Goal: Transaction & Acquisition: Purchase product/service

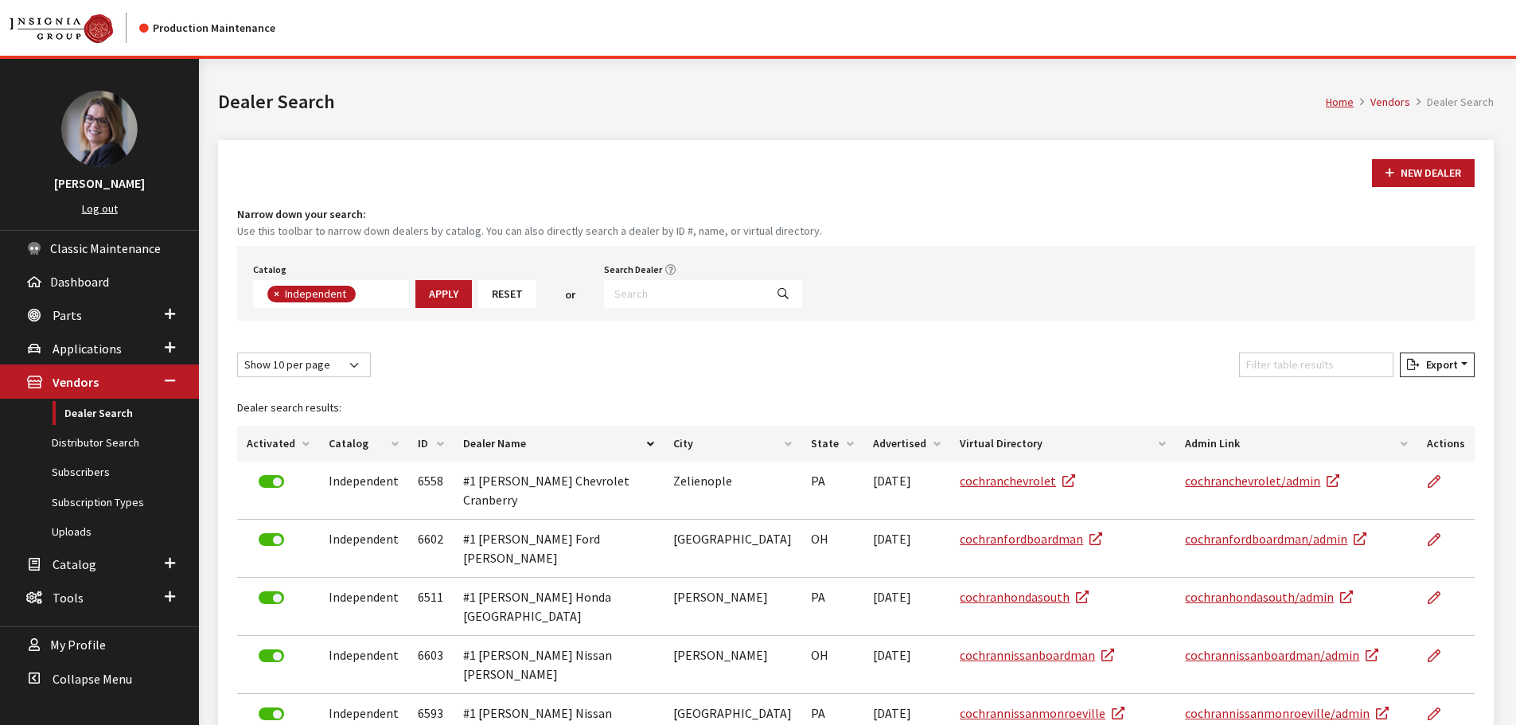
scroll to position [116, 0]
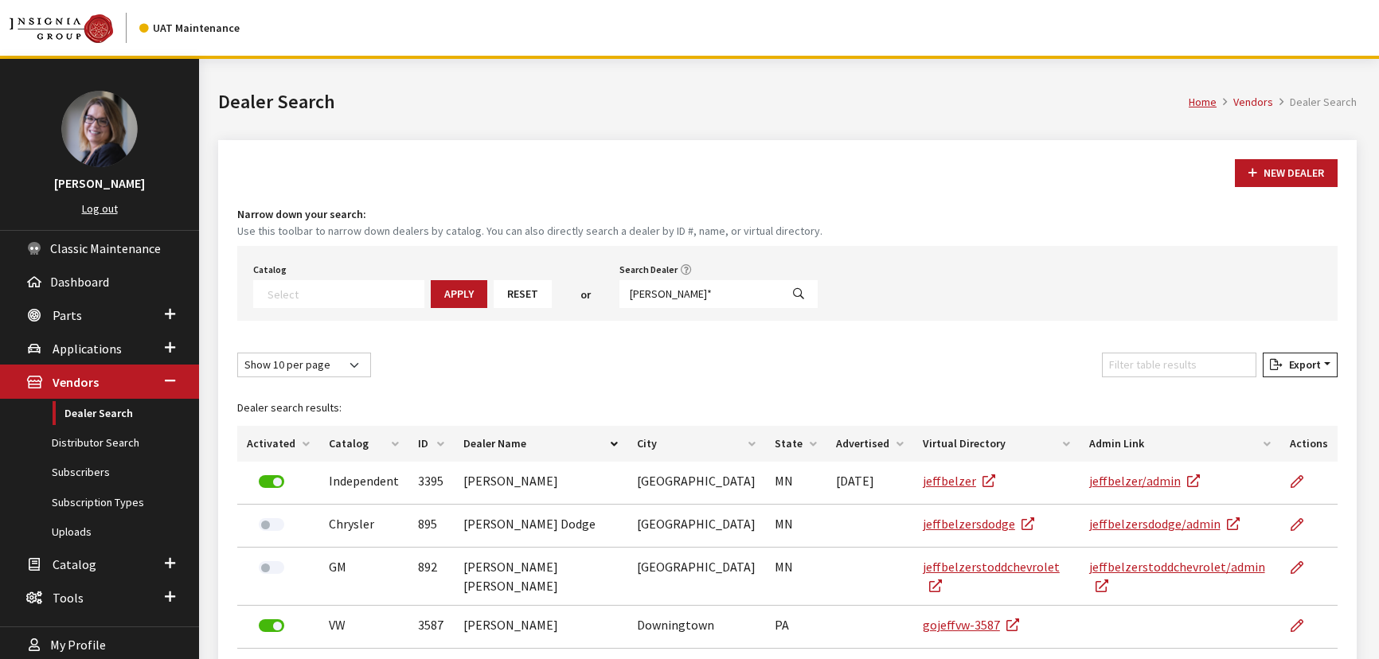
select select
drag, startPoint x: 673, startPoint y: 293, endPoint x: 613, endPoint y: 298, distance: 60.7
click at [619, 298] on input "jeff*" at bounding box center [699, 294] width 161 height 28
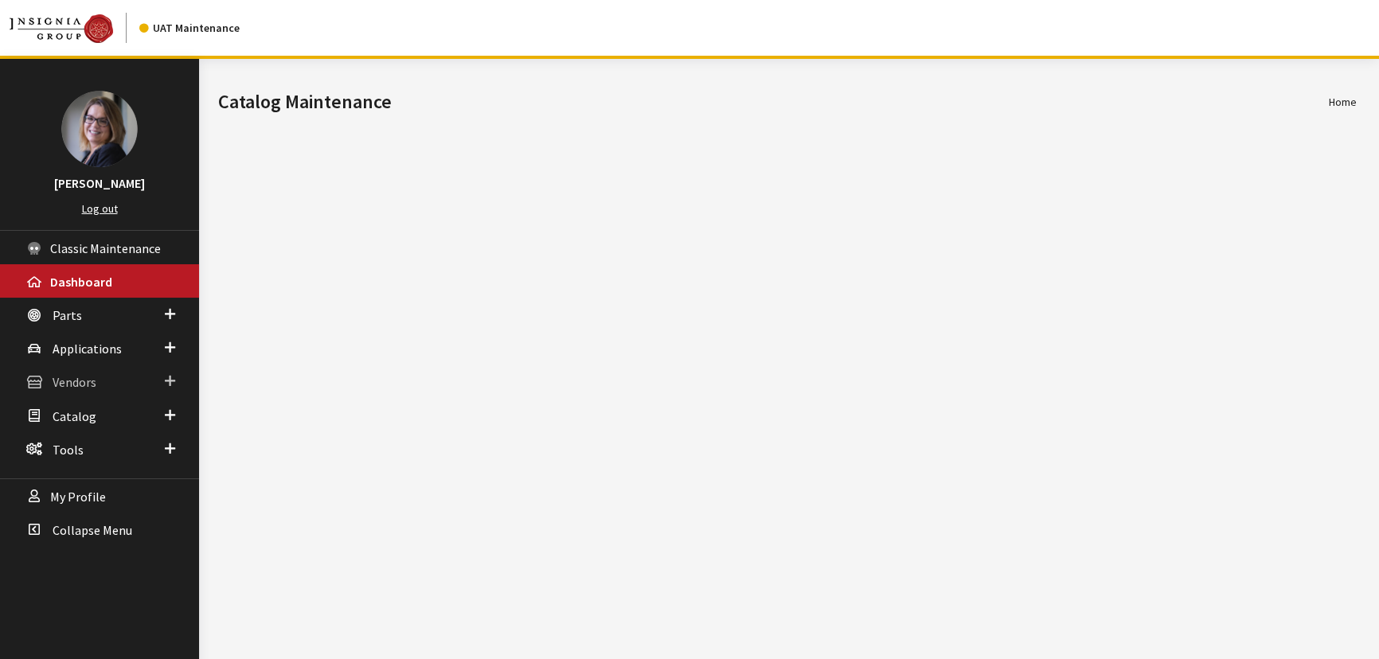
click at [174, 376] on span at bounding box center [170, 381] width 10 height 21
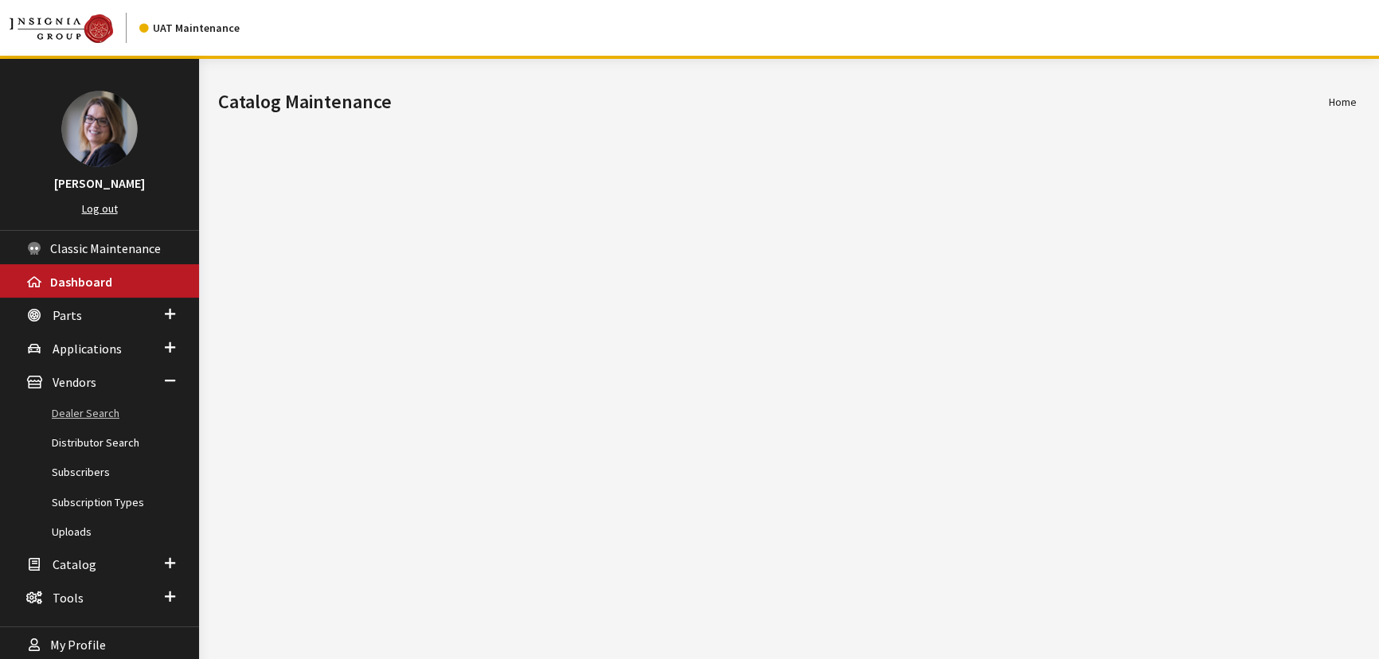
click at [122, 414] on link "Dealer Search" at bounding box center [99, 413] width 199 height 29
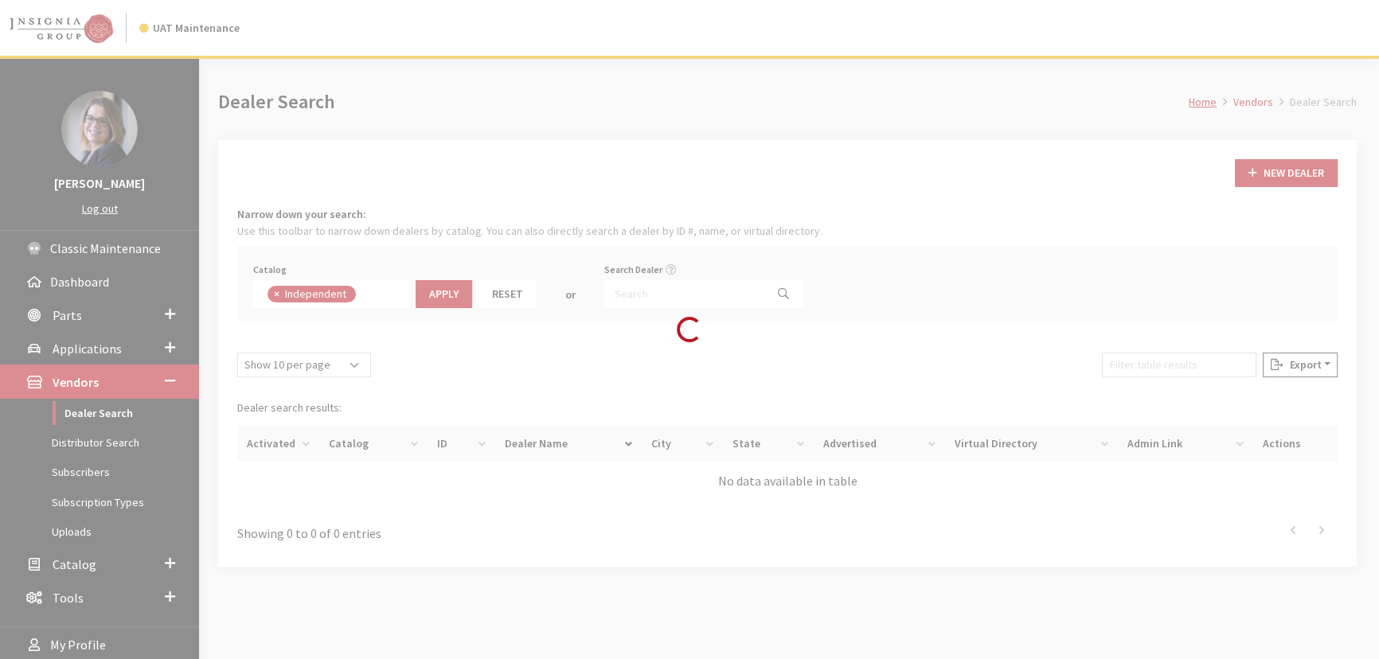
scroll to position [111, 0]
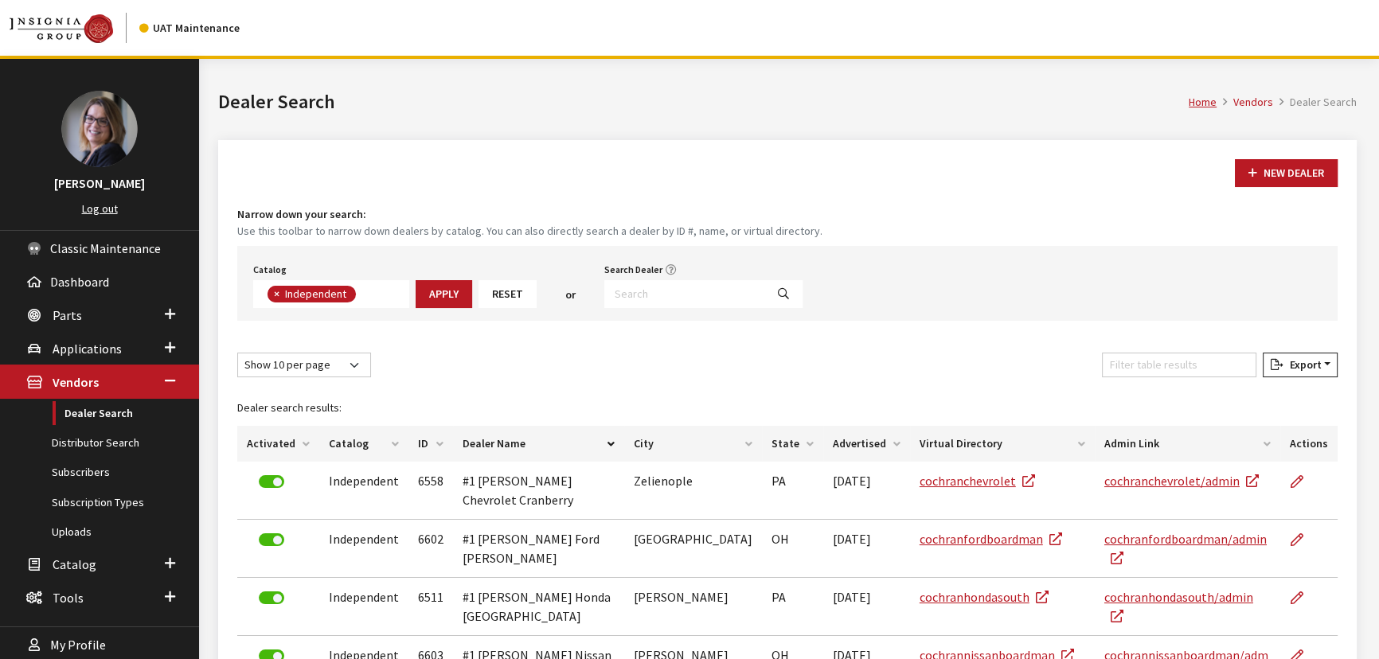
click at [280, 295] on button "×" at bounding box center [275, 294] width 16 height 17
select select
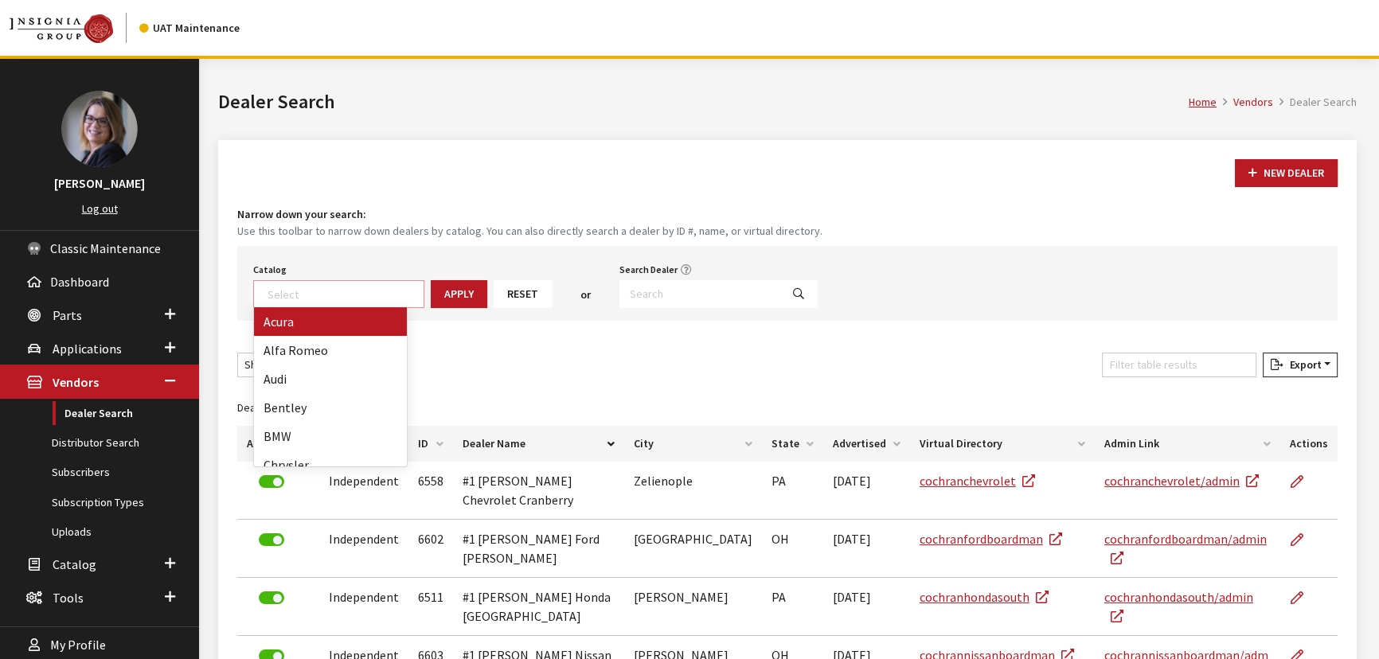
scroll to position [159, 0]
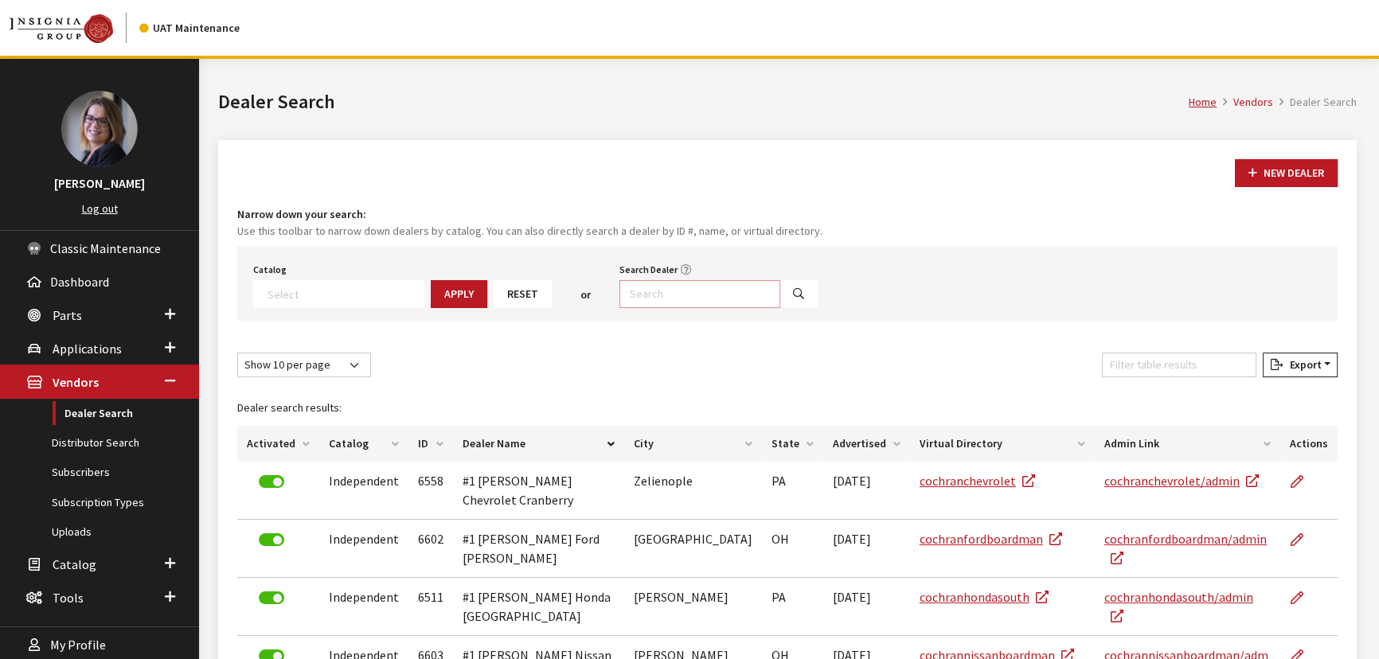
click at [694, 295] on input "Search Dealer" at bounding box center [699, 294] width 161 height 28
type input "Alex*"
select select
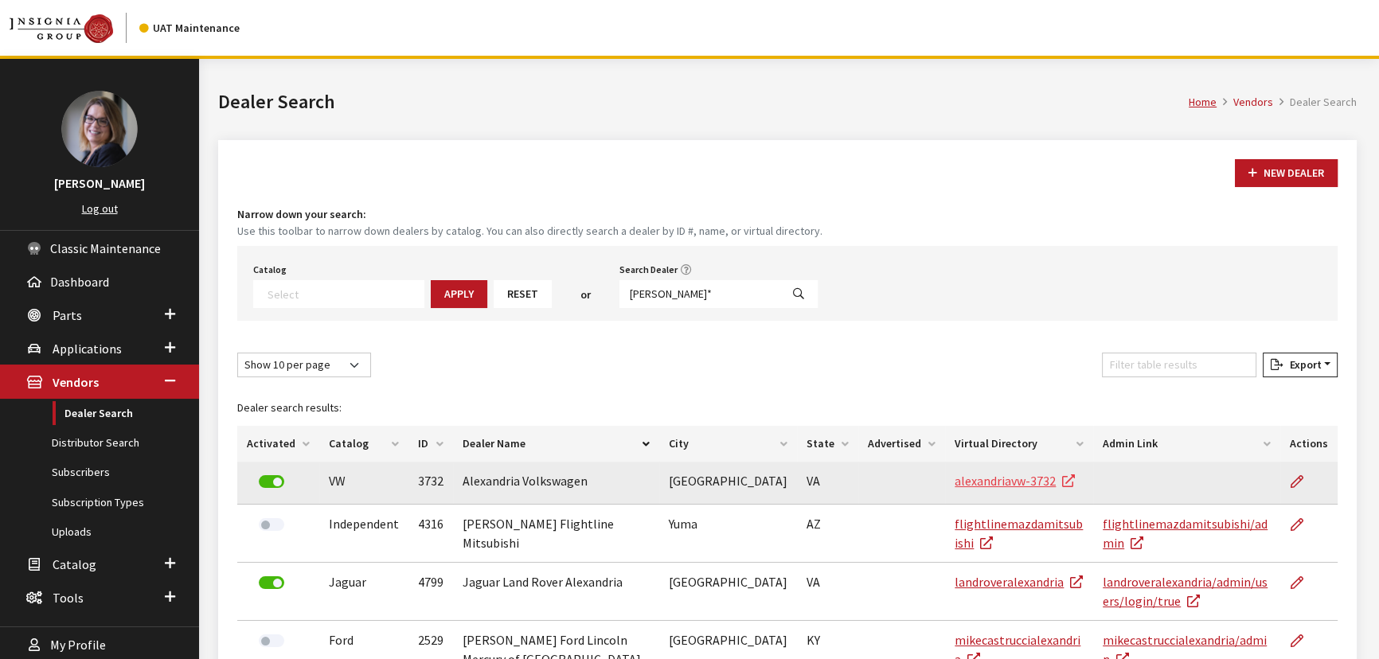
click at [954, 473] on link "alexandriavw-3732" at bounding box center [1014, 481] width 120 height 16
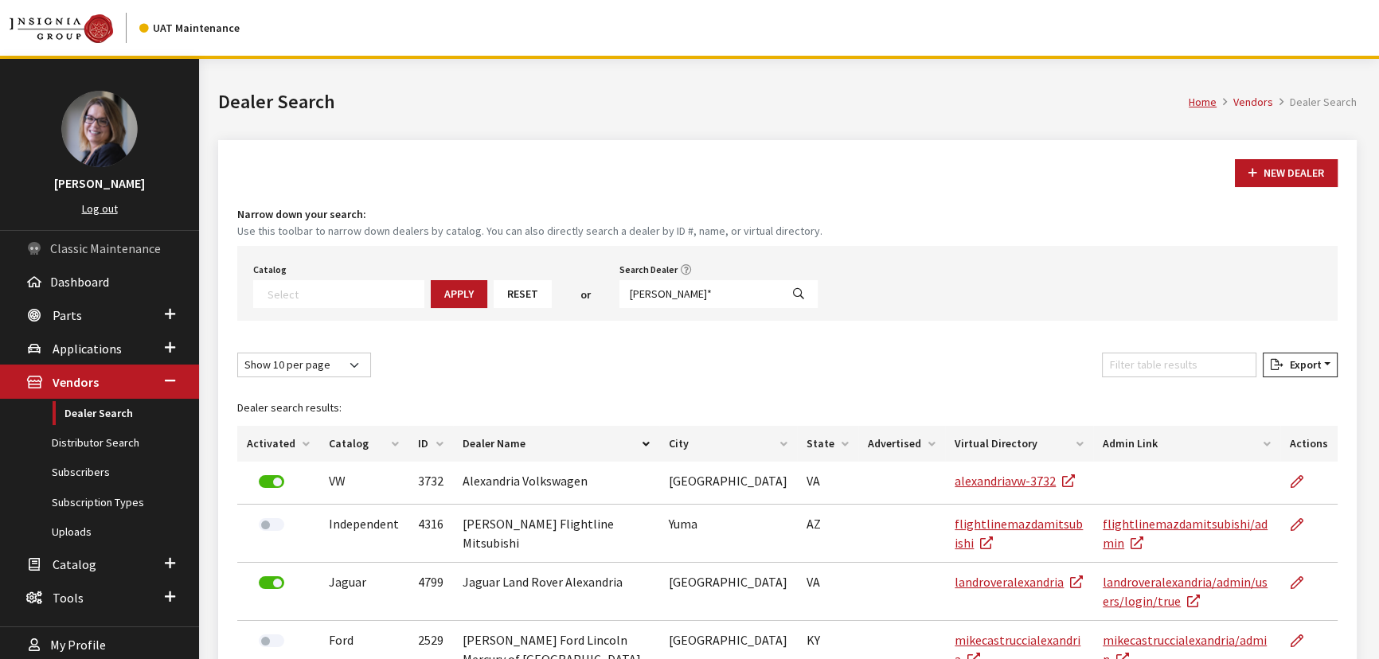
click at [68, 248] on span "Classic Maintenance" at bounding box center [105, 248] width 111 height 16
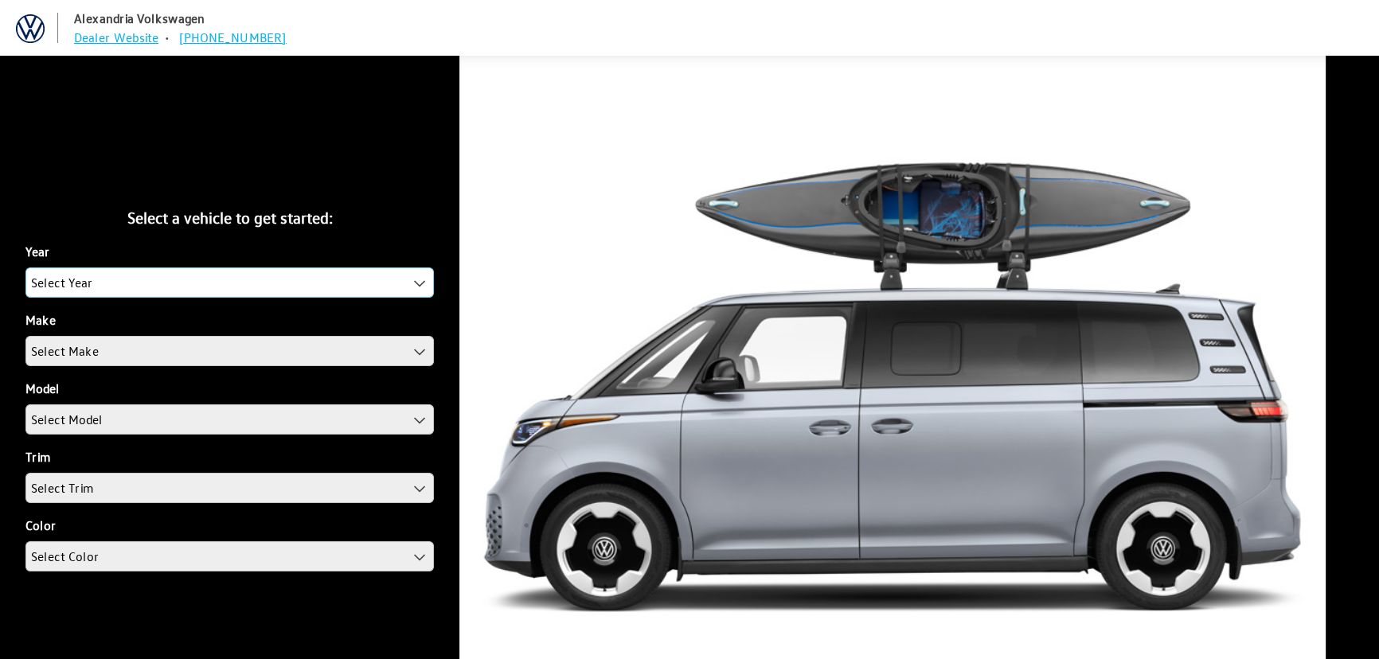
click at [103, 277] on span "Select Year" at bounding box center [229, 282] width 407 height 29
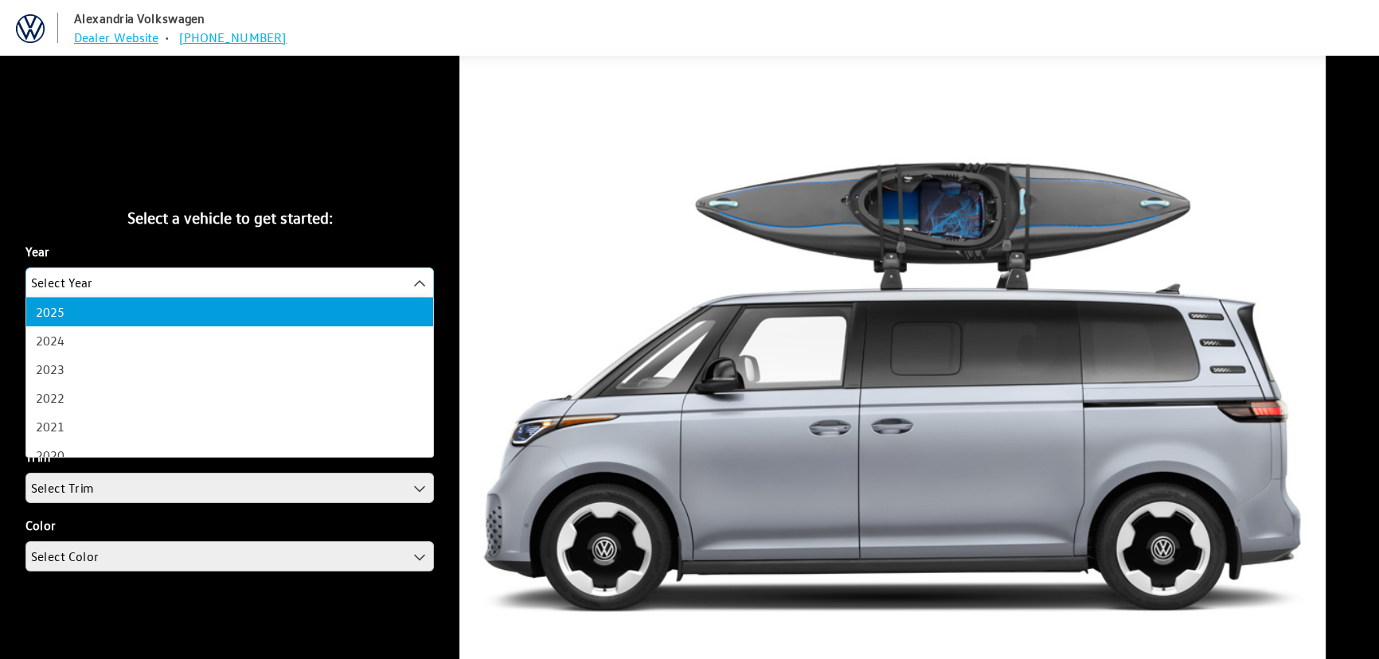
select select "43"
select select "25"
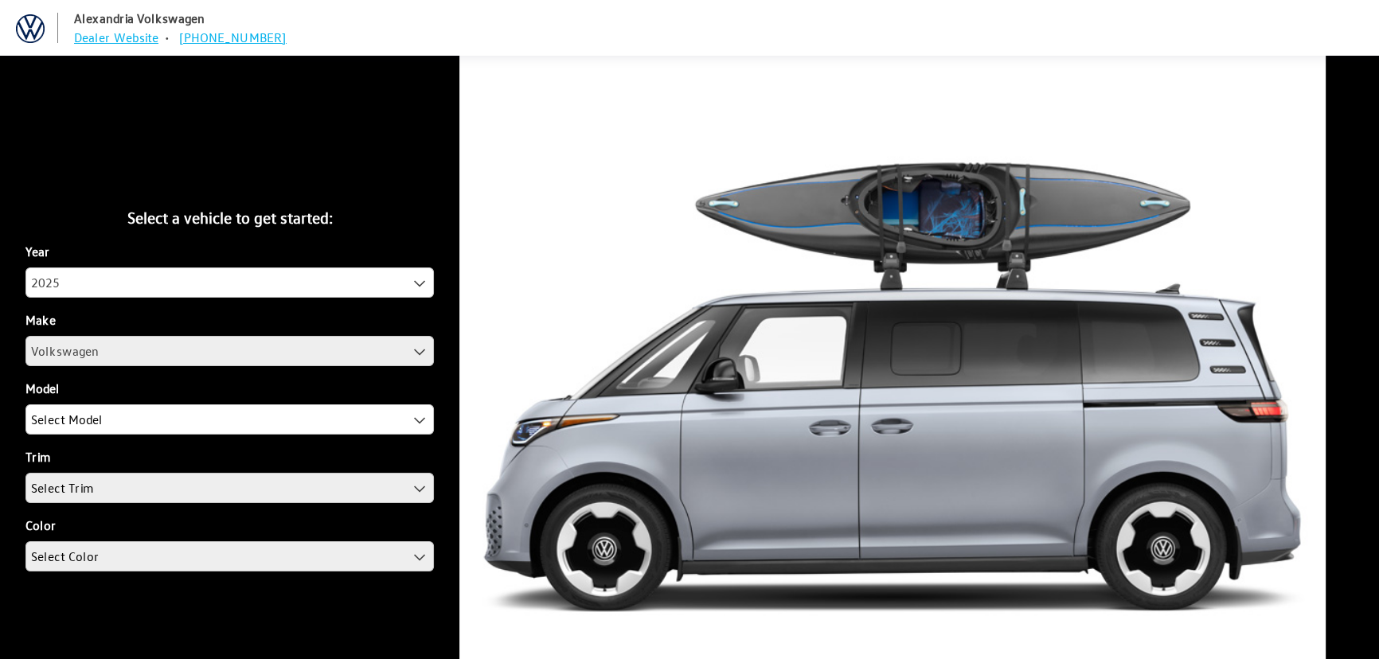
click at [82, 369] on div "Year 2025 2024 2023 2022 2021 2020 2019 2018 2017 2016 2015 2025 Make Volkswage…" at bounding box center [229, 413] width 408 height 342
click at [88, 420] on span "Select Model" at bounding box center [67, 419] width 72 height 29
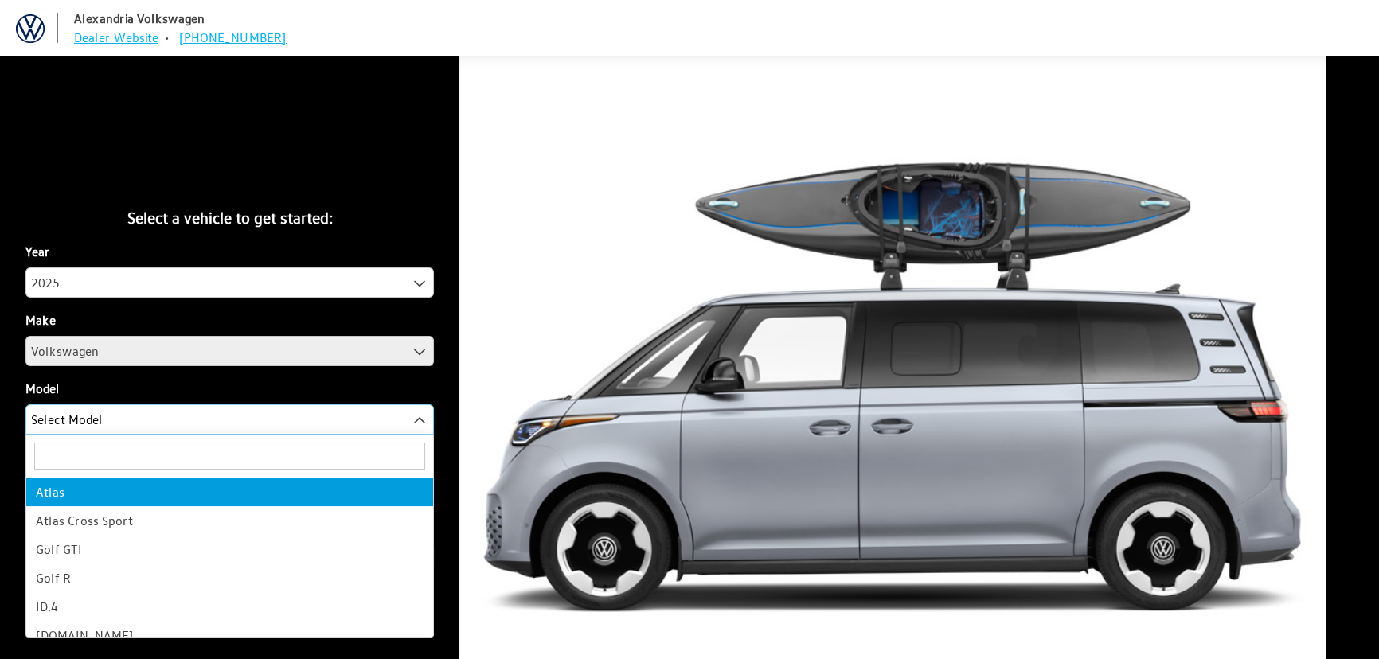
select select "915"
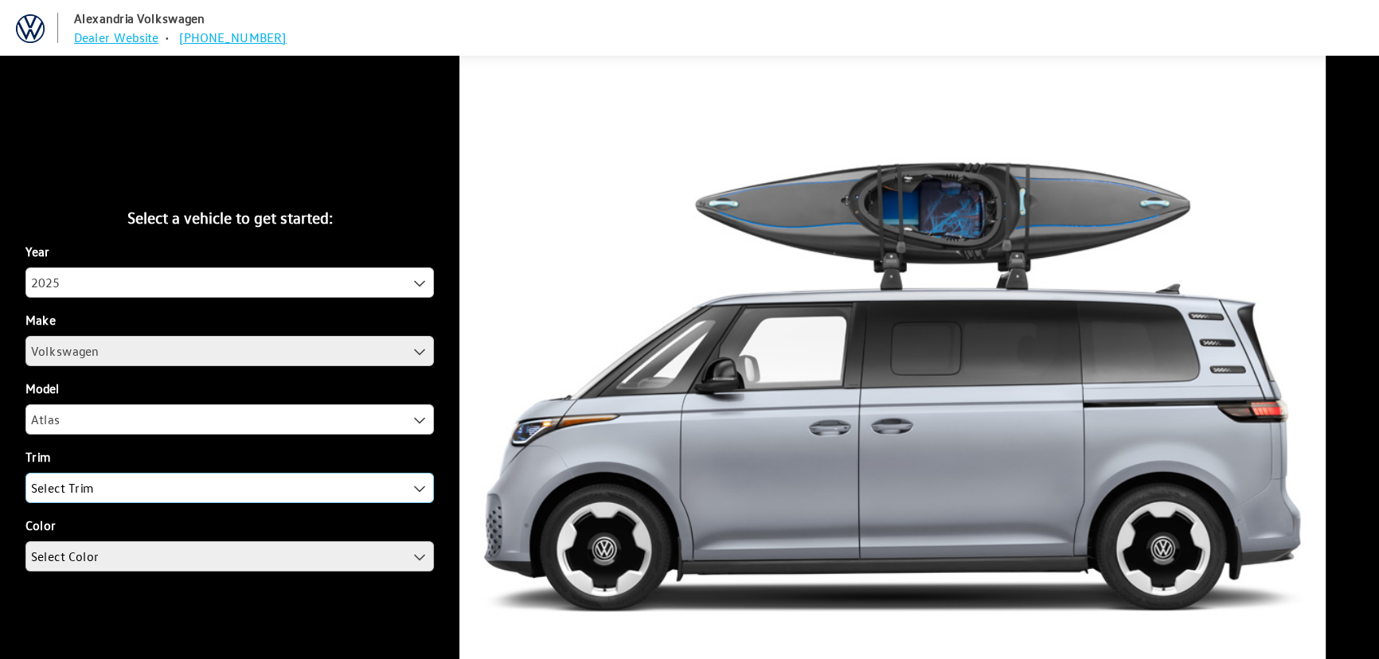
drag, startPoint x: 88, startPoint y: 486, endPoint x: 90, endPoint y: 496, distance: 10.6
click at [88, 486] on span "Select Trim" at bounding box center [62, 488] width 62 height 29
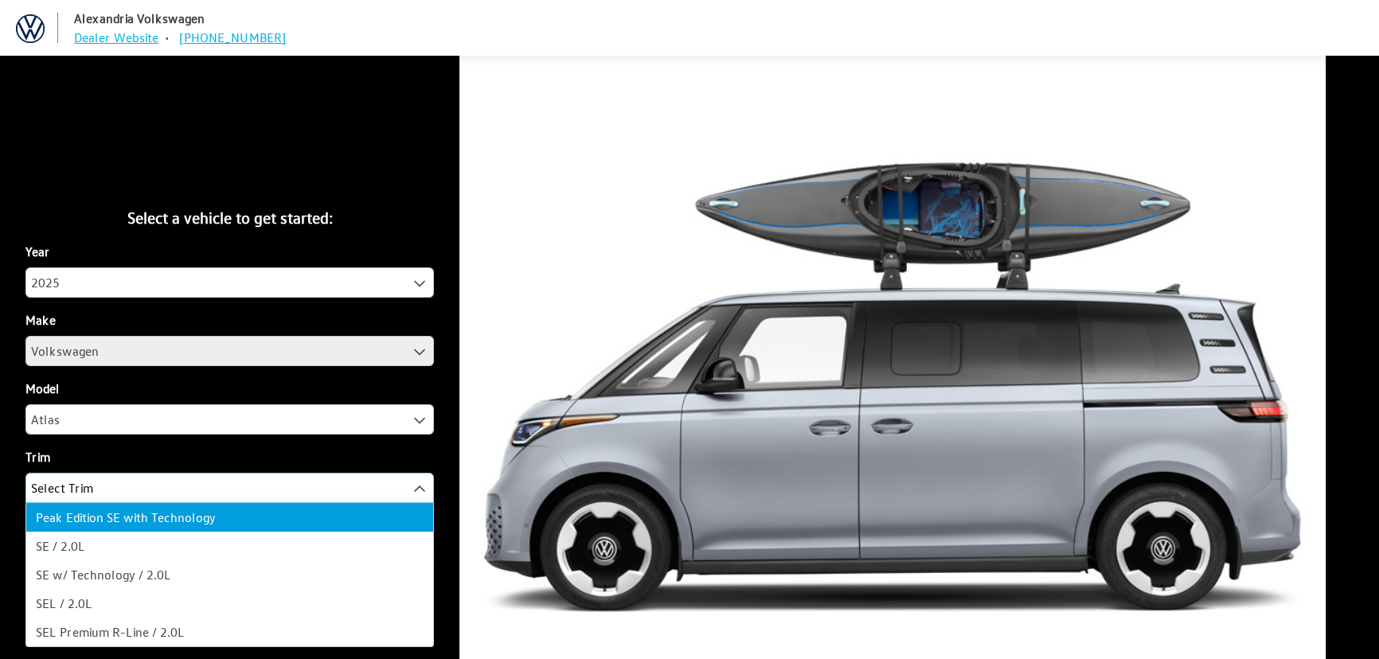
select select "2993"
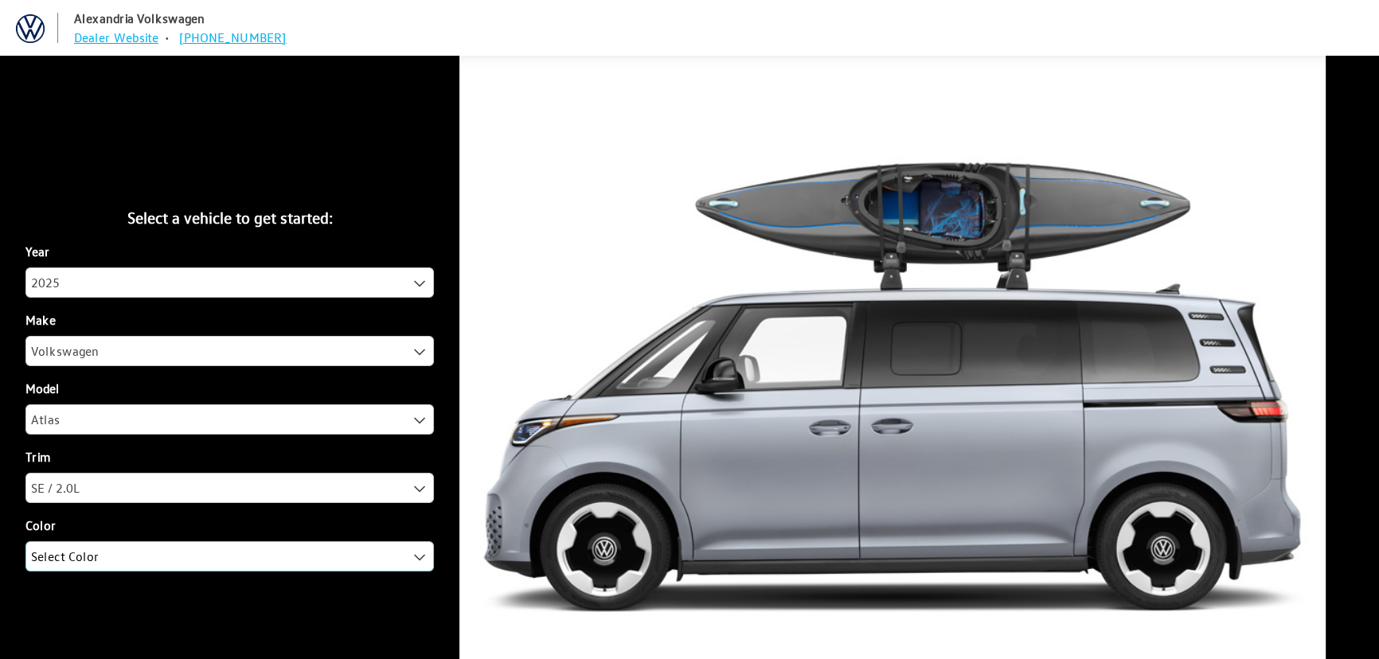
drag, startPoint x: 85, startPoint y: 538, endPoint x: 95, endPoint y: 560, distance: 23.5
click at [95, 560] on span "Select Color" at bounding box center [65, 556] width 68 height 29
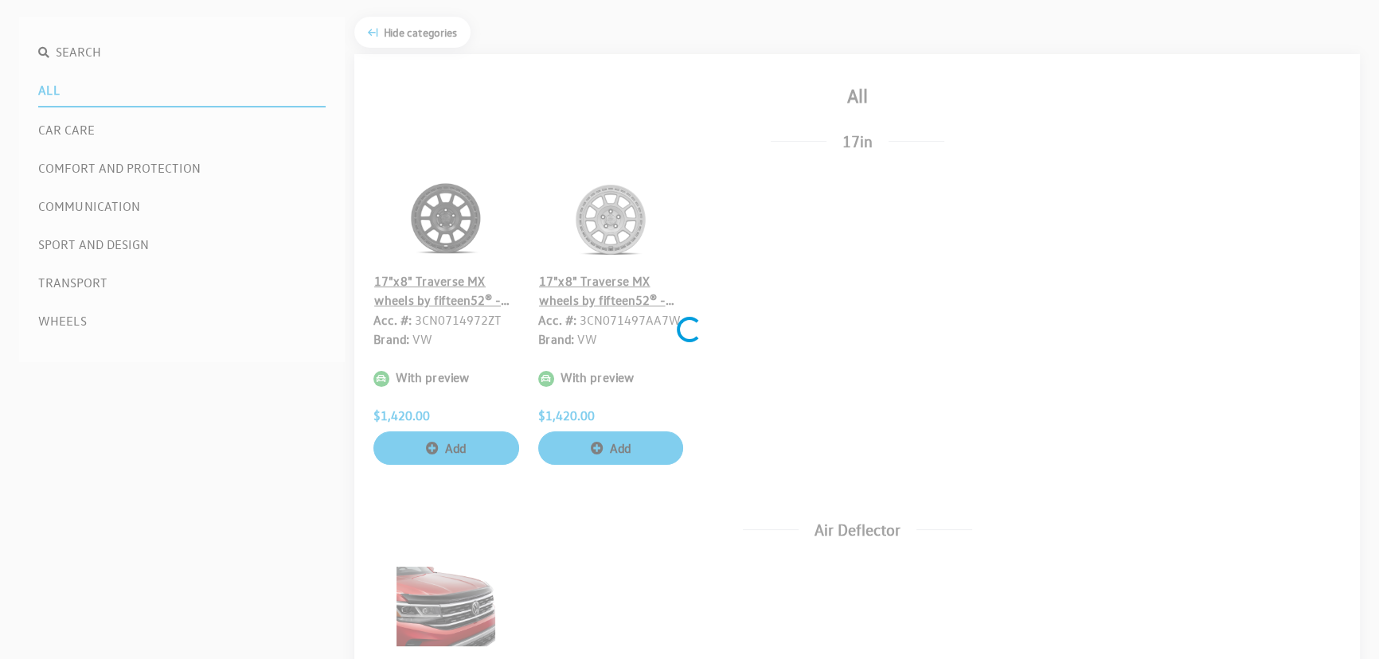
scroll to position [289, 0]
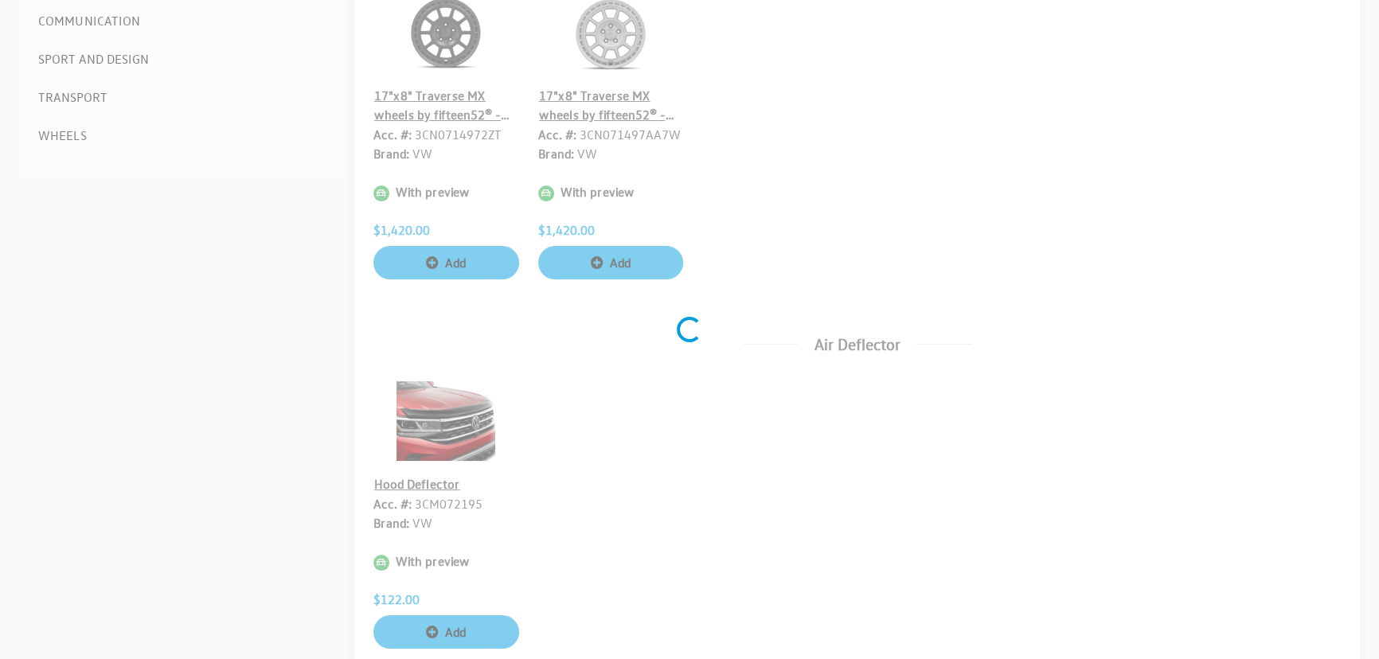
click at [118, 64] on div "Loading..." at bounding box center [689, 329] width 1379 height 659
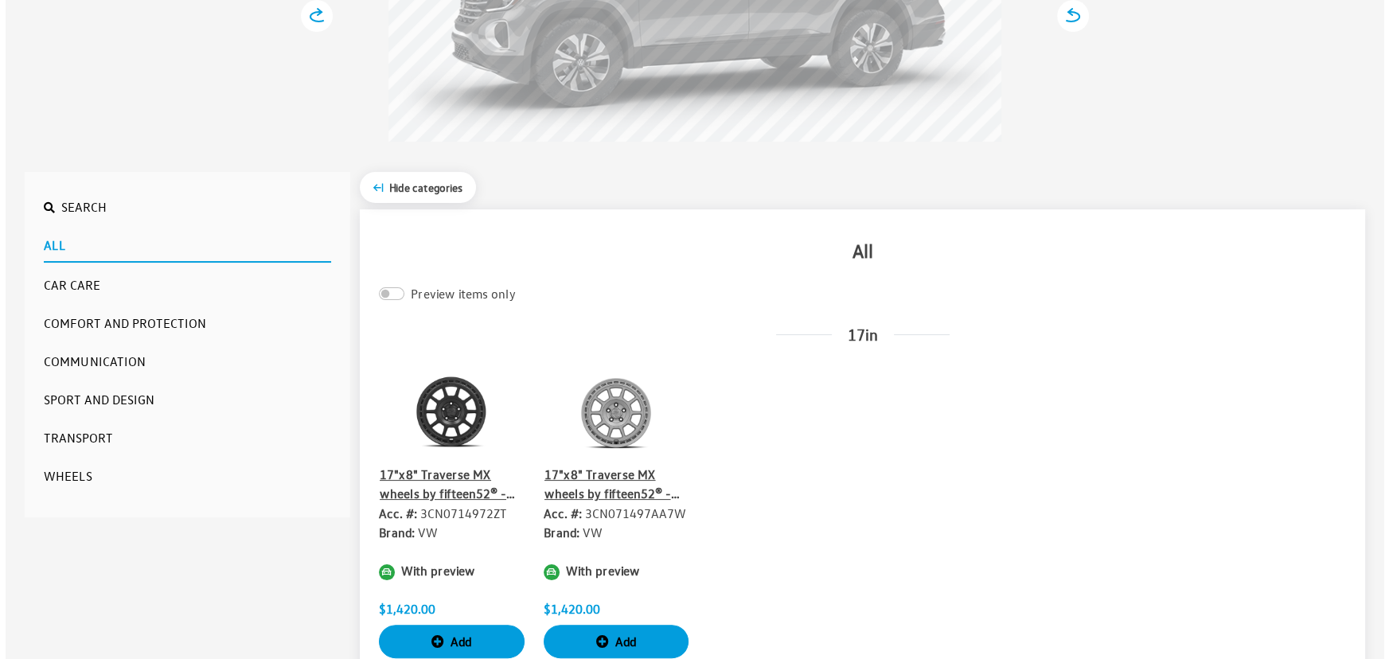
scroll to position [361, 0]
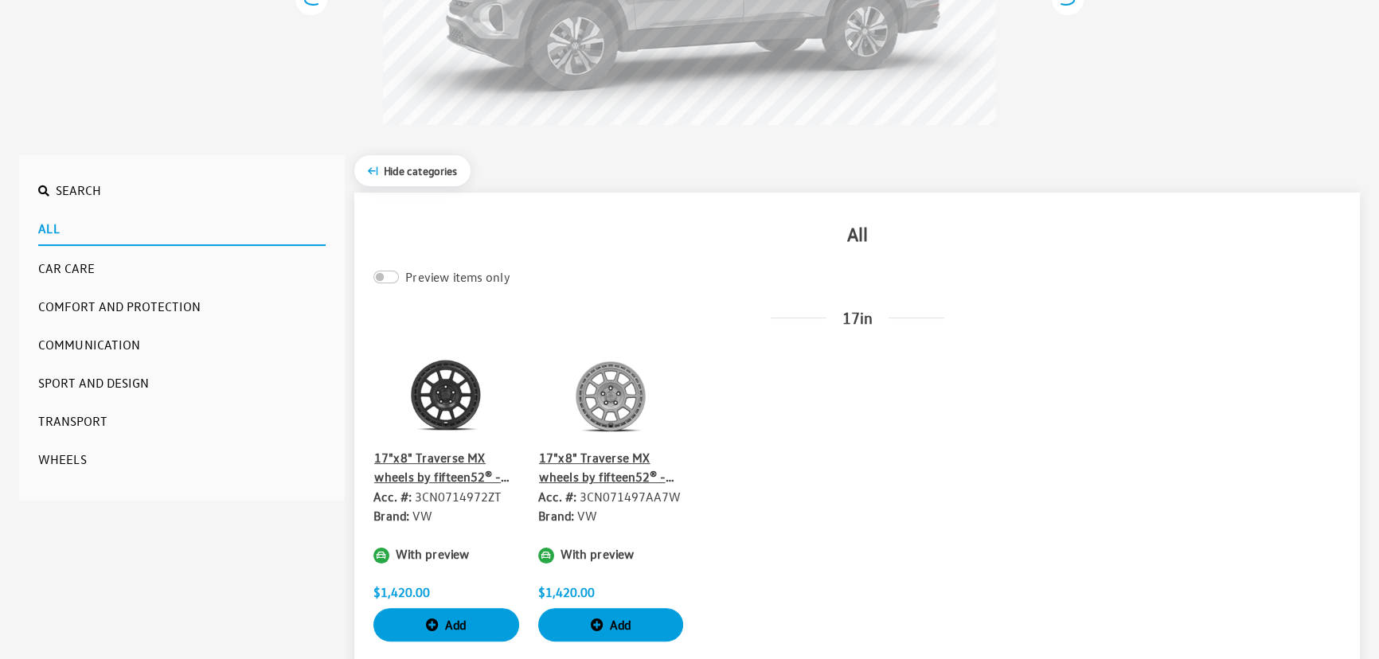
click at [111, 347] on button "Communication" at bounding box center [181, 345] width 287 height 32
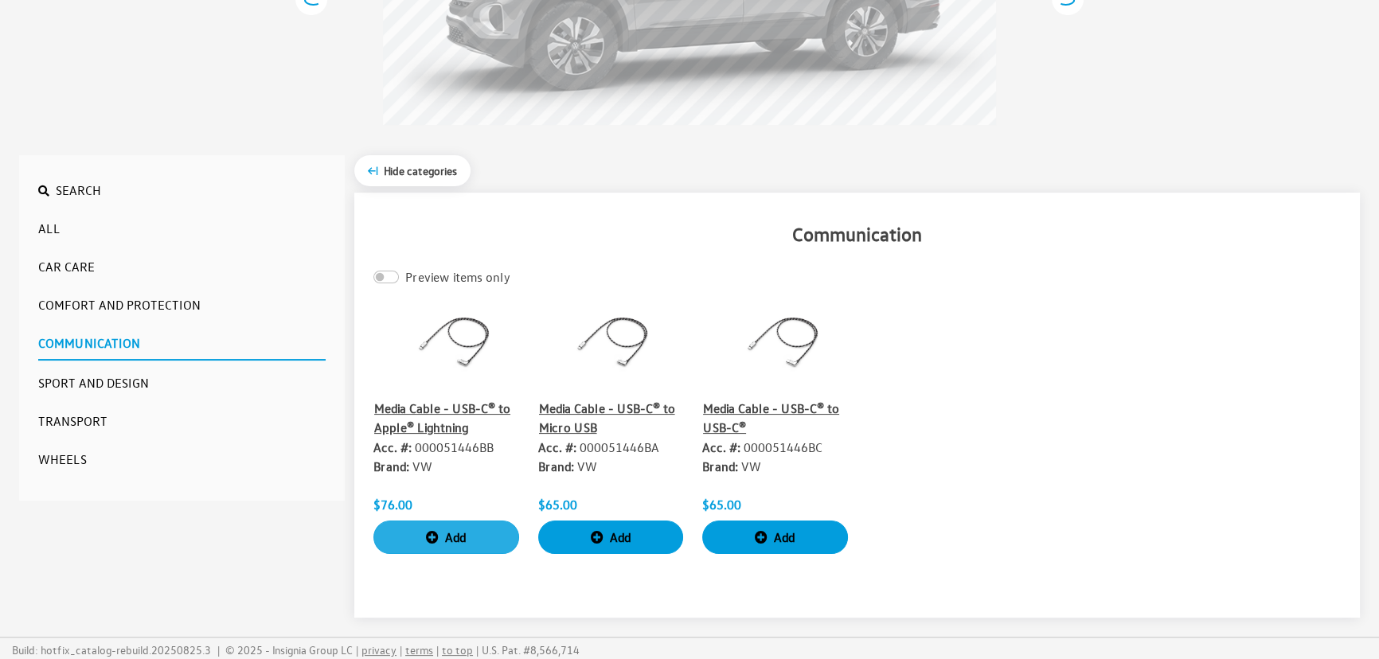
click at [448, 538] on button "Add" at bounding box center [446, 537] width 146 height 33
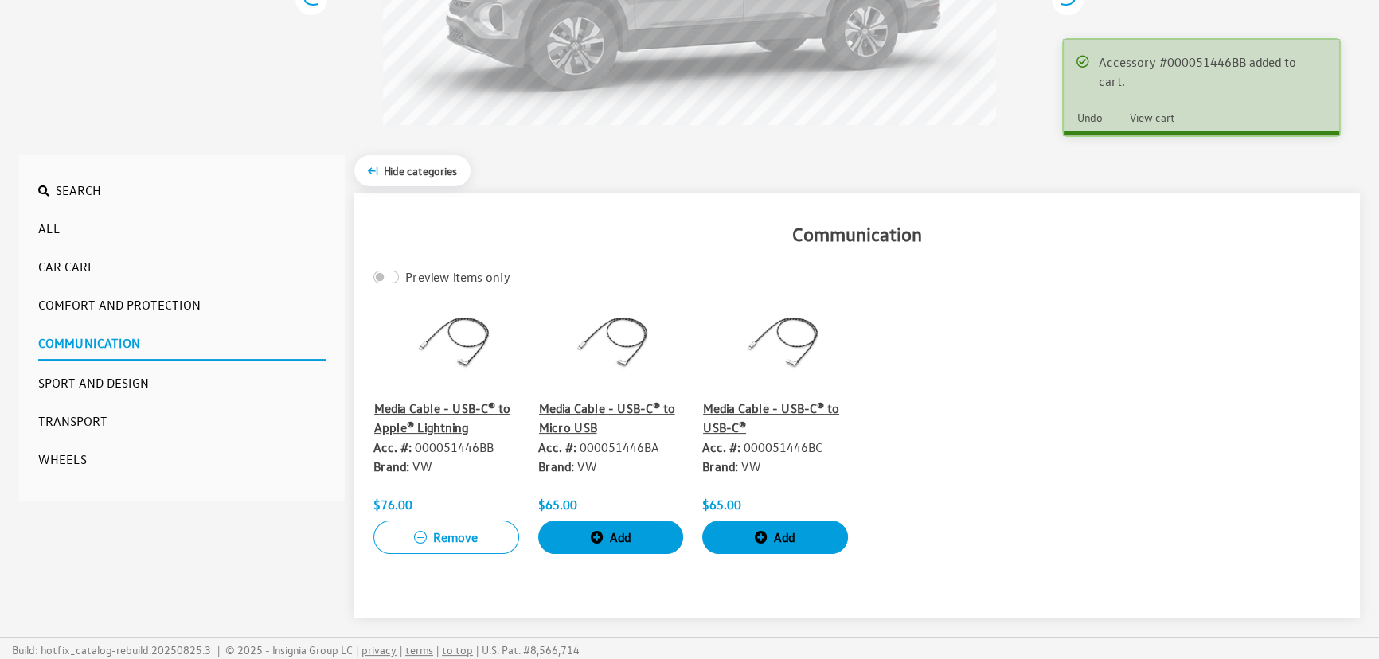
click at [86, 271] on button "Car Care" at bounding box center [181, 267] width 287 height 32
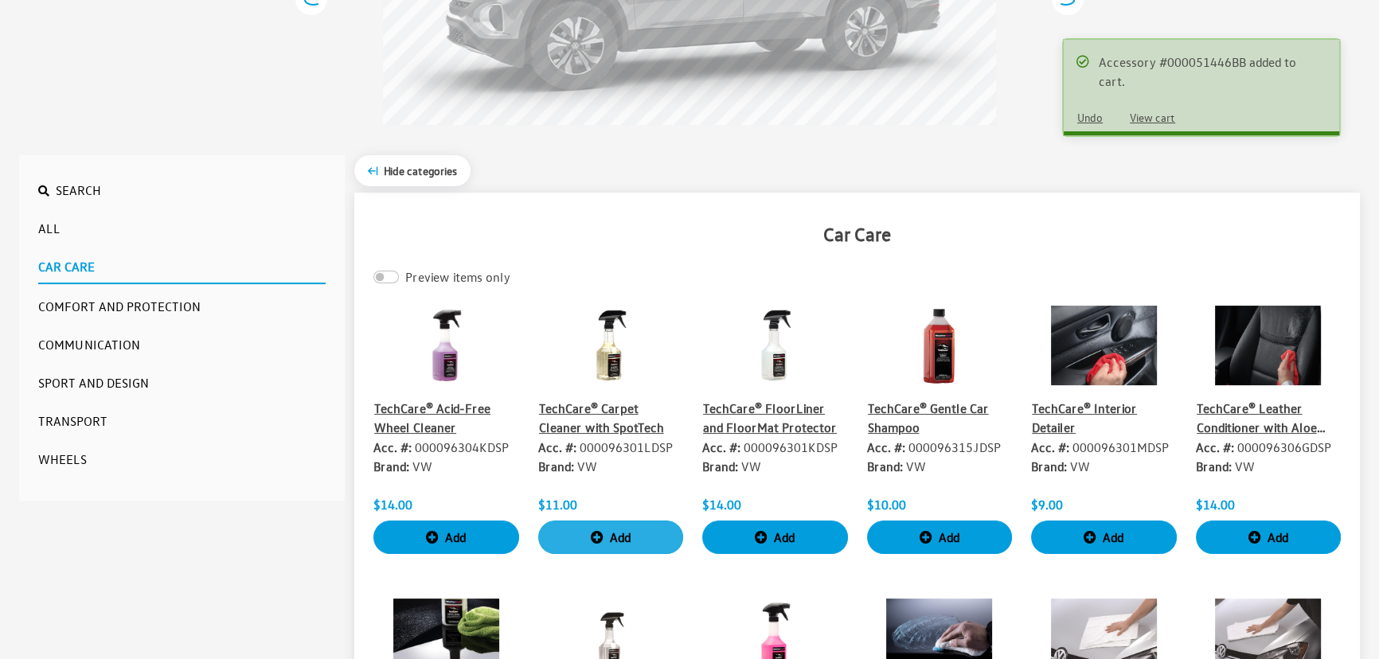
click at [605, 534] on button "Add" at bounding box center [611, 537] width 146 height 33
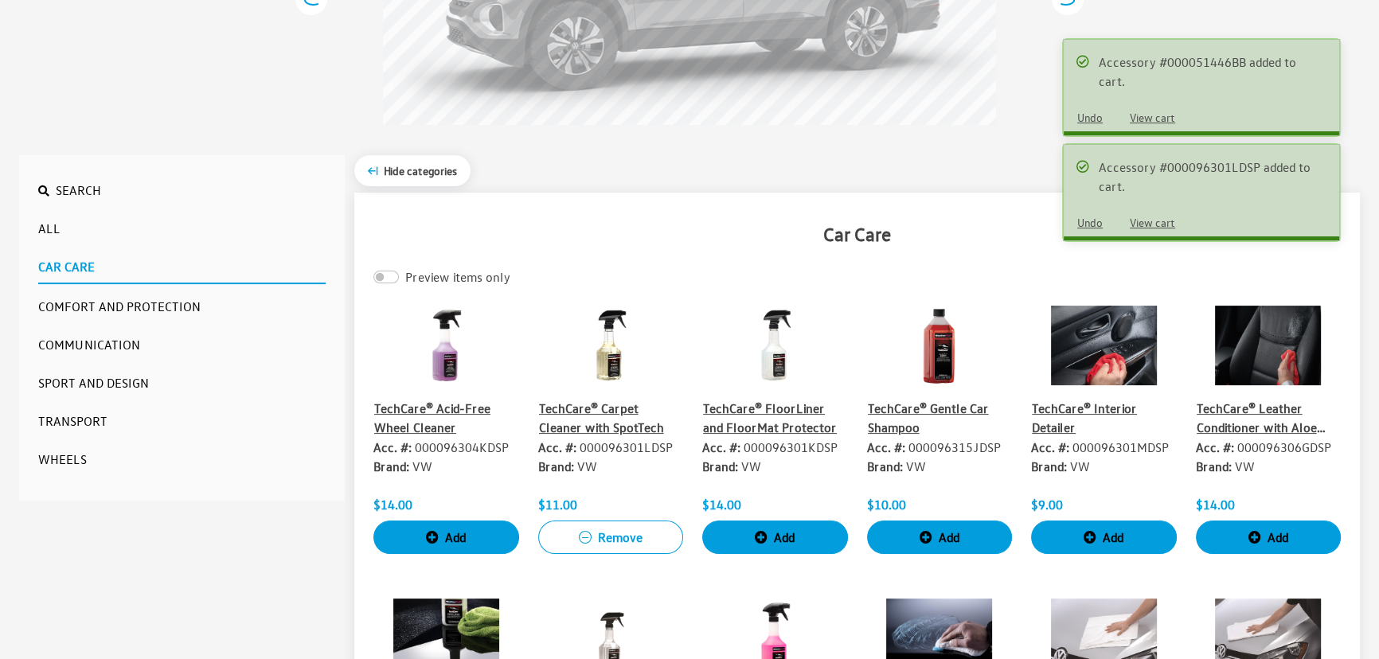
click at [1178, 209] on button "View cart" at bounding box center [1152, 223] width 72 height 28
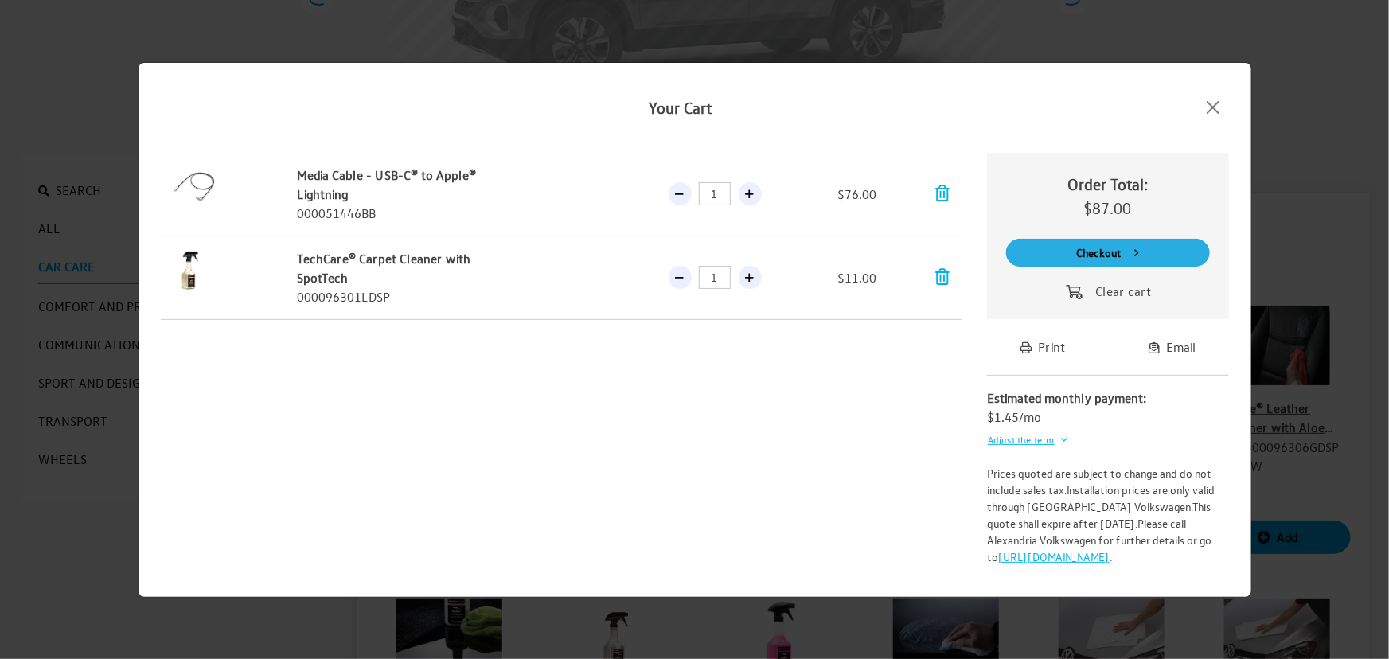
click at [1122, 259] on button "Checkout" at bounding box center [1108, 253] width 204 height 28
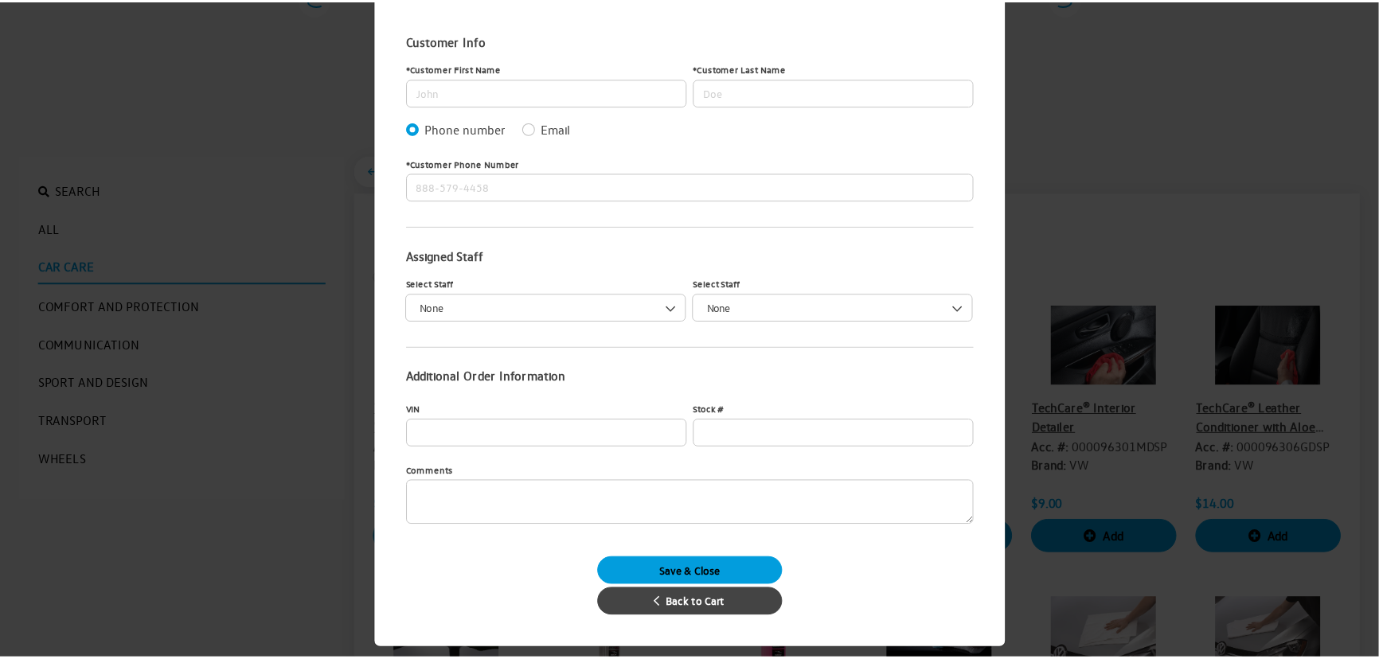
scroll to position [107, 0]
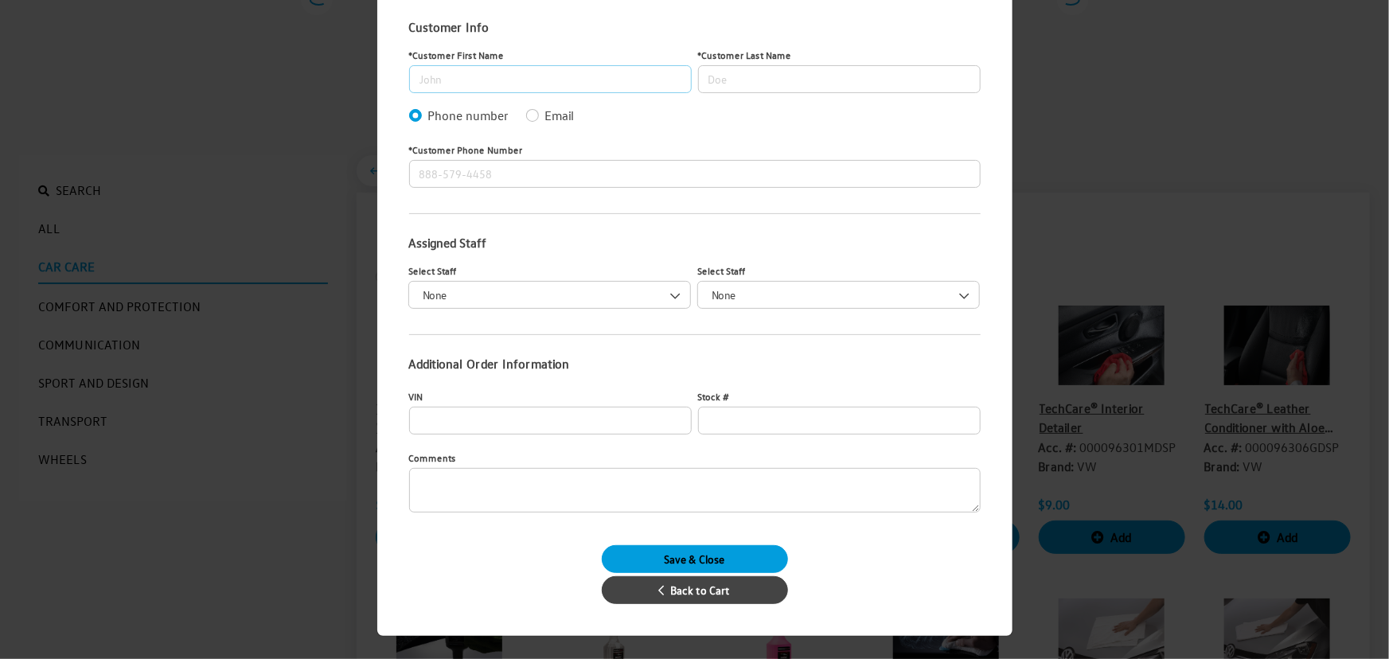
click at [469, 75] on input "Customer First Name" at bounding box center [550, 79] width 283 height 28
type input "Kim"
click at [845, 76] on input "Customer Last Name" at bounding box center [839, 79] width 283 height 28
type input "Callahan Collins"
drag, startPoint x: 502, startPoint y: 146, endPoint x: 502, endPoint y: 156, distance: 9.6
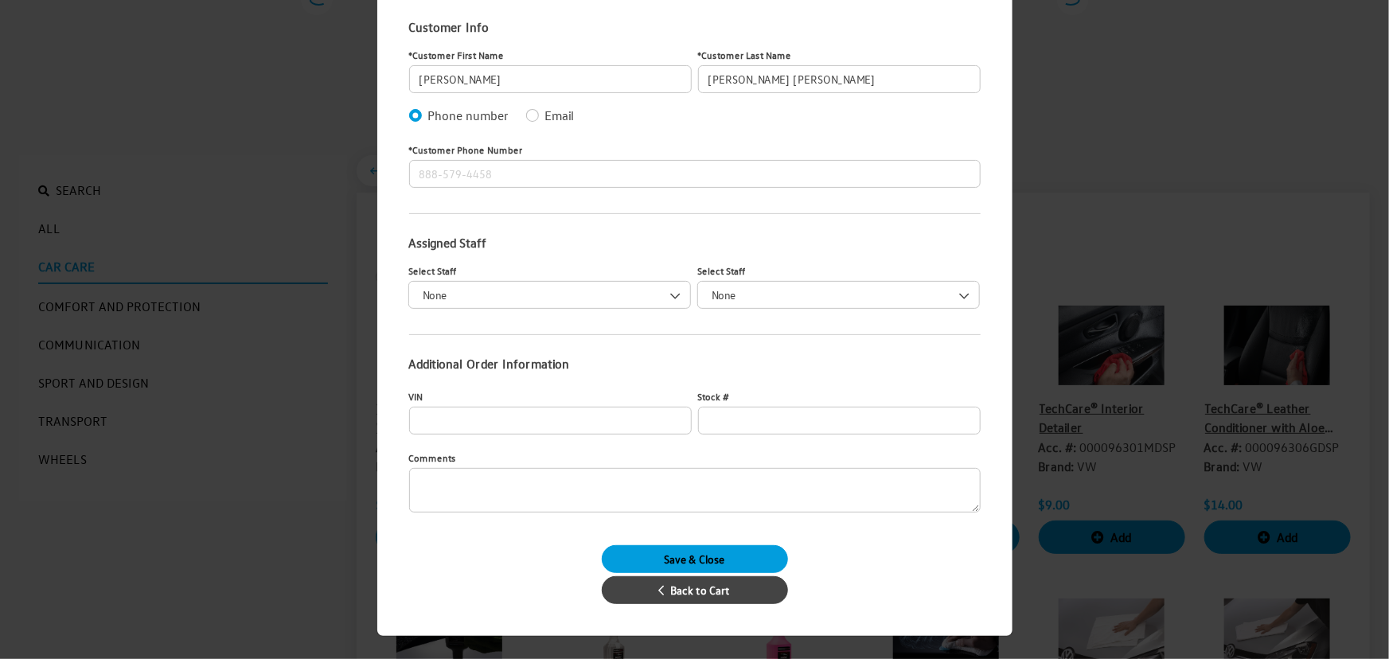
click at [502, 156] on div "Customer Phone Number" at bounding box center [695, 163] width 578 height 49
click at [502, 164] on input "Customer Phone Number" at bounding box center [695, 174] width 572 height 28
type input "888-579-4458"
click at [747, 557] on button "Save & Close" at bounding box center [695, 559] width 186 height 28
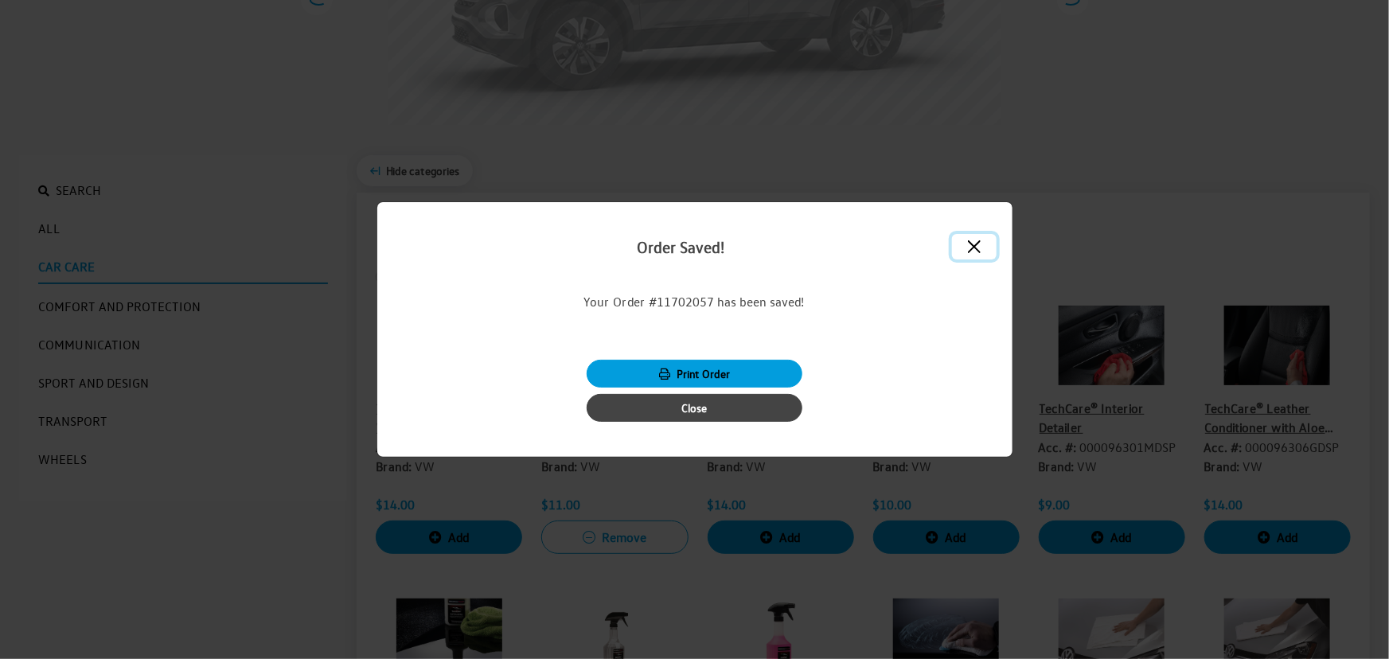
click at [978, 250] on button "Close" at bounding box center [974, 246] width 44 height 25
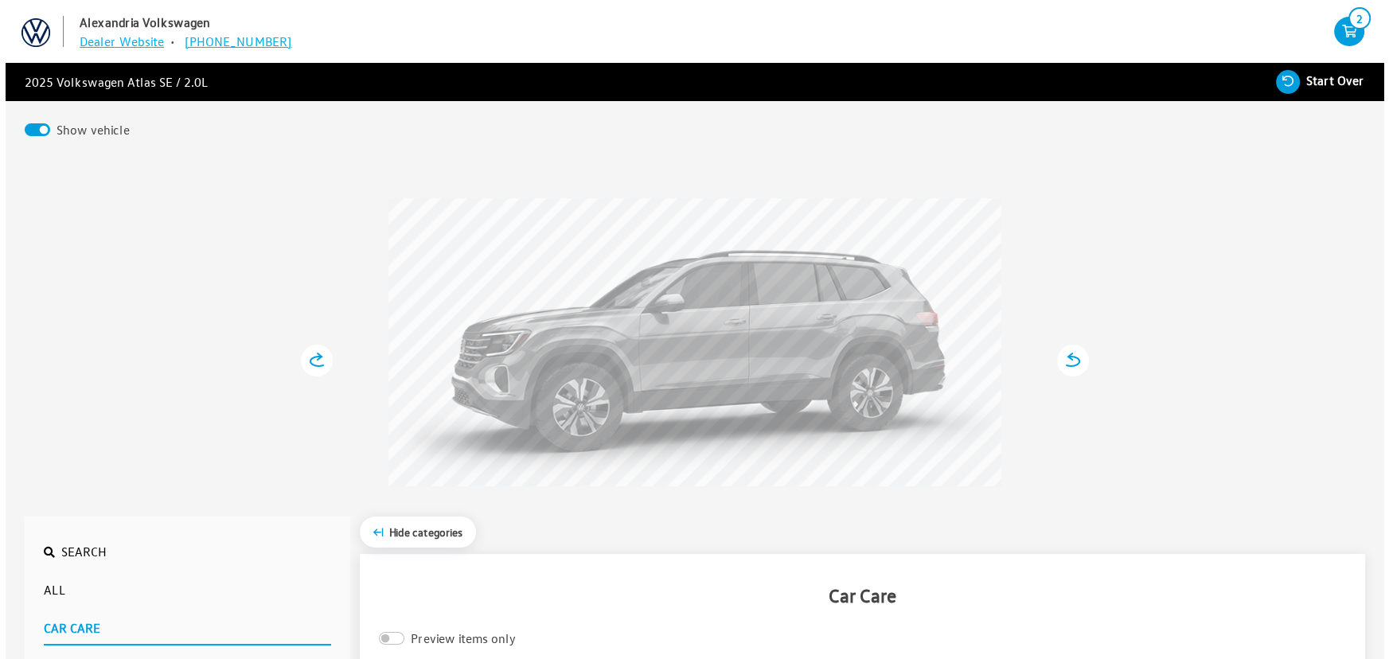
scroll to position [0, 0]
click at [1348, 38] on icon "your cart" at bounding box center [1344, 31] width 30 height 13
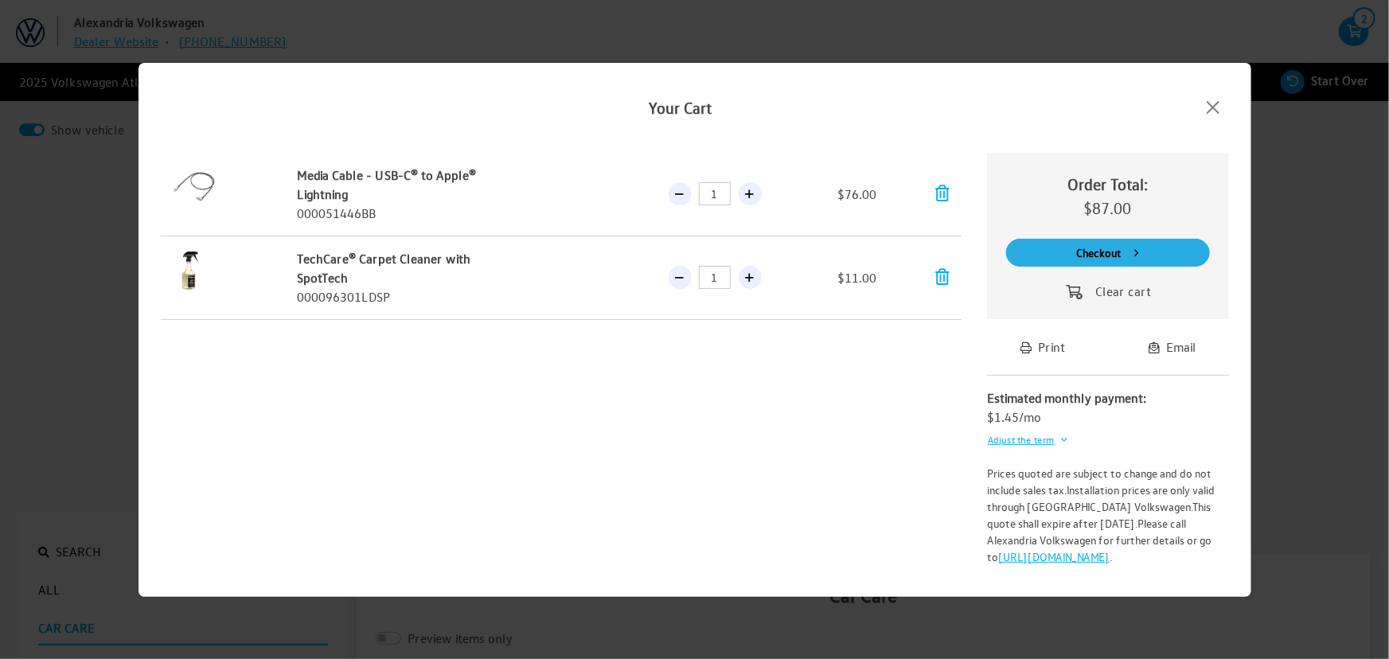
click at [1114, 245] on button "Checkout" at bounding box center [1108, 253] width 204 height 28
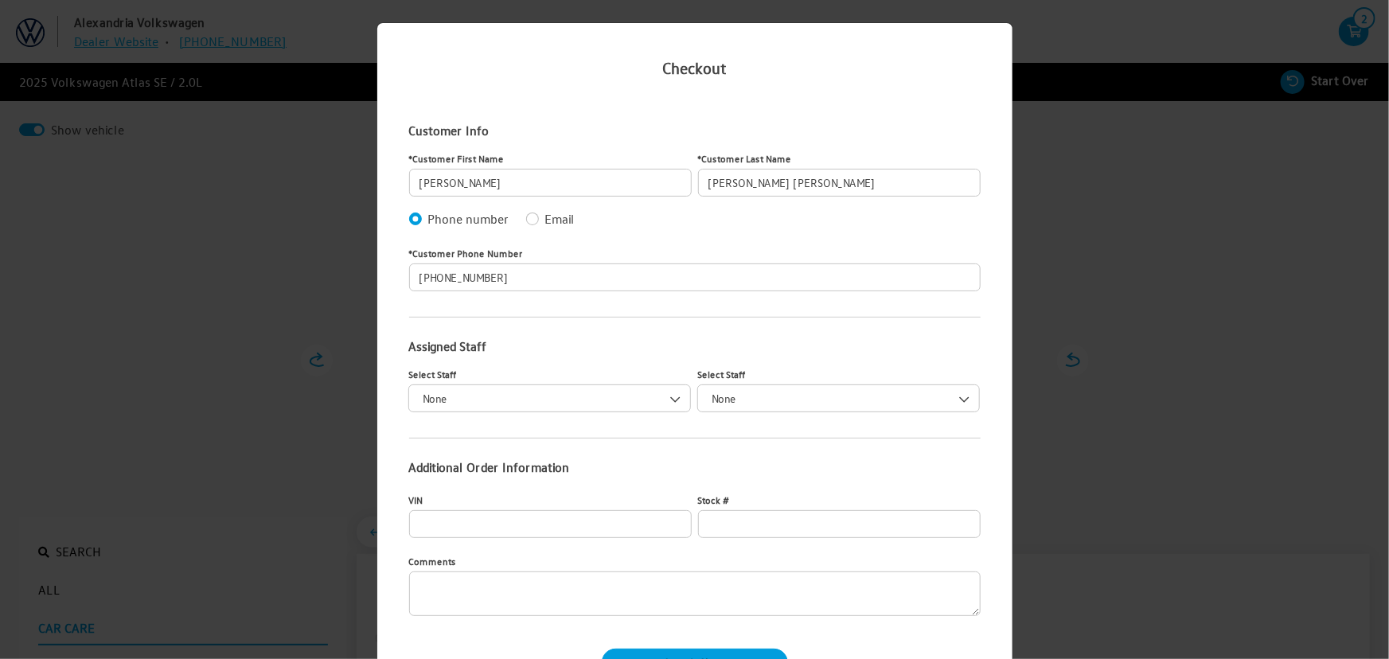
scroll to position [107, 0]
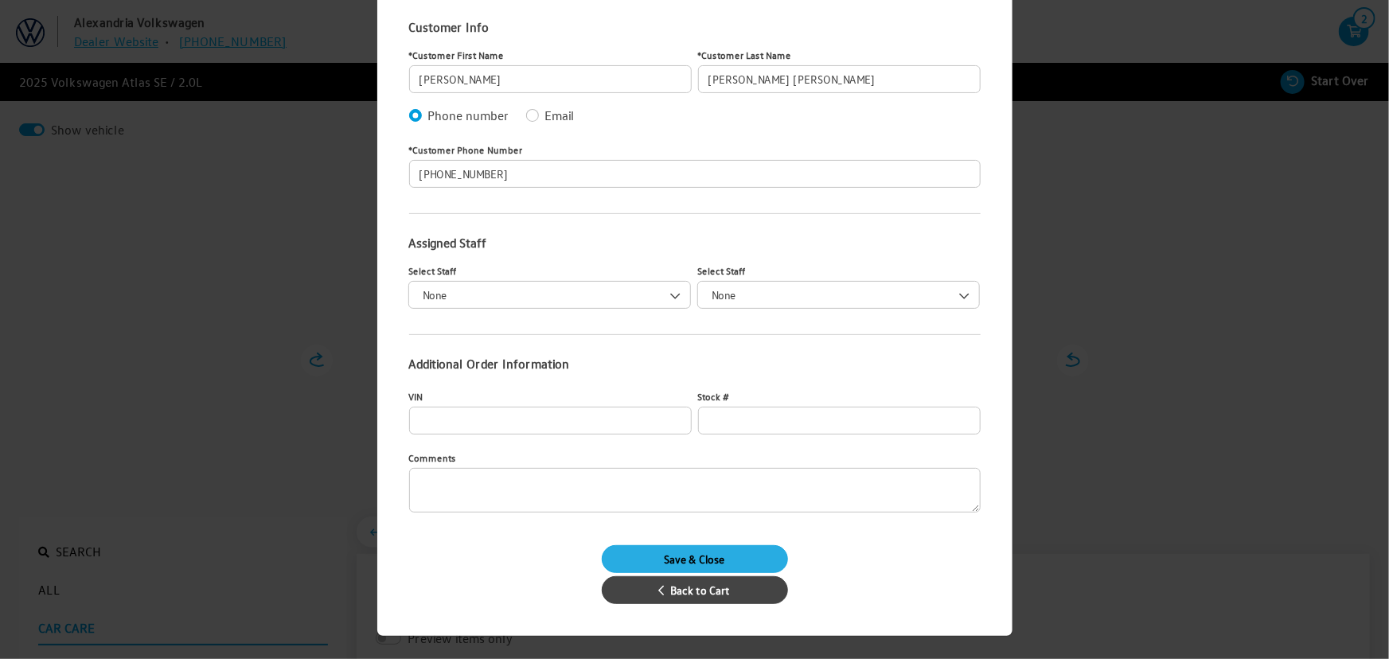
click at [626, 559] on button "Save & Close" at bounding box center [695, 559] width 186 height 28
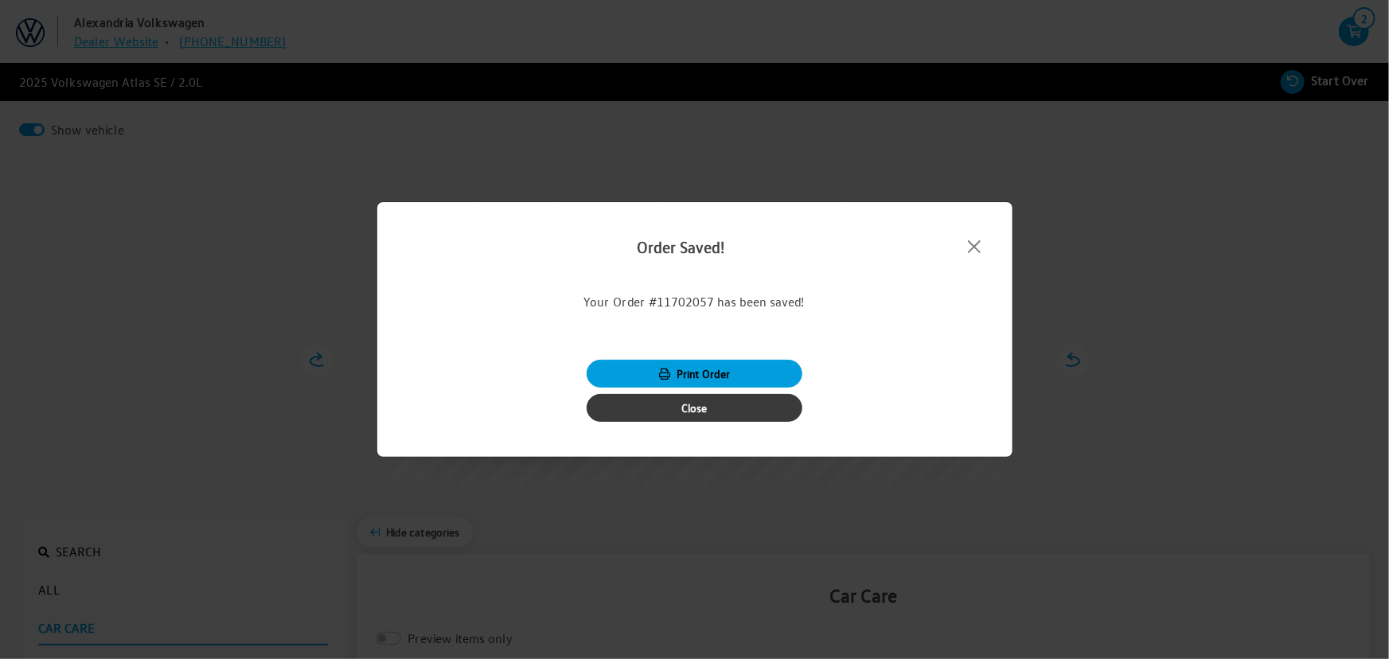
click at [718, 417] on button "Close" at bounding box center [695, 408] width 217 height 28
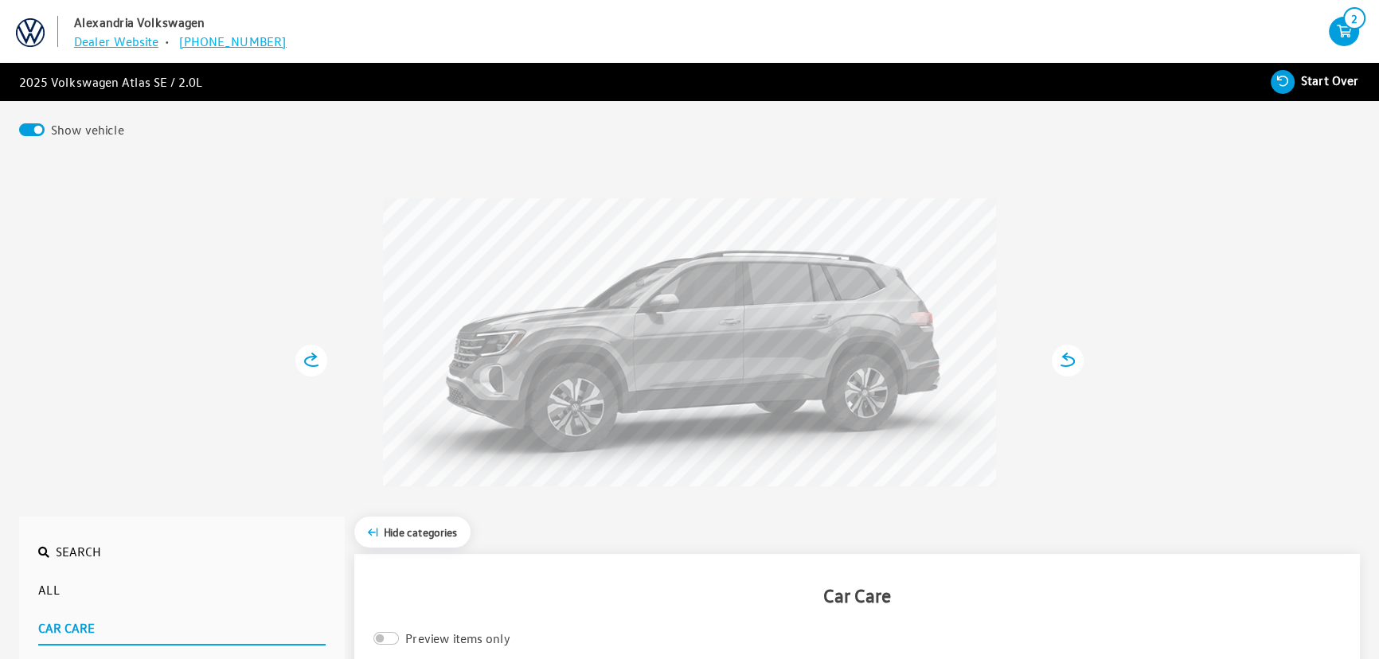
click at [1336, 84] on span "Start Over" at bounding box center [1330, 80] width 58 height 16
select select
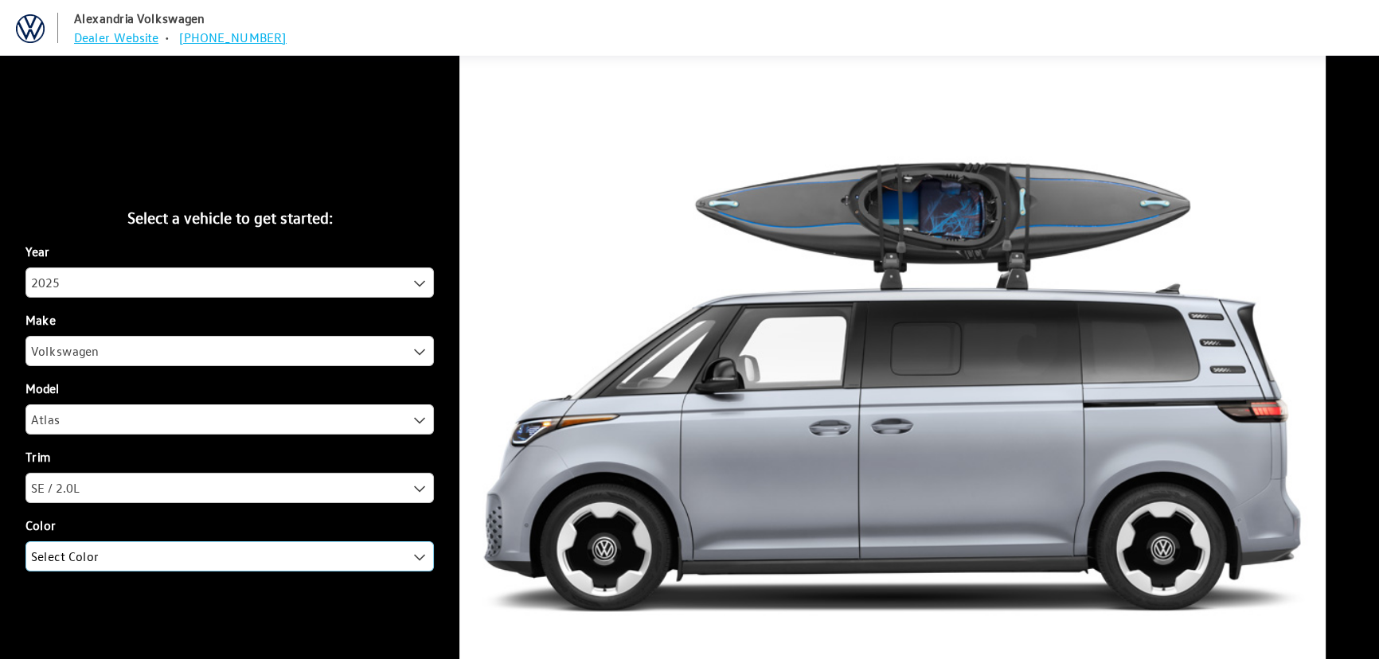
click at [127, 560] on span "Select Color" at bounding box center [229, 556] width 407 height 29
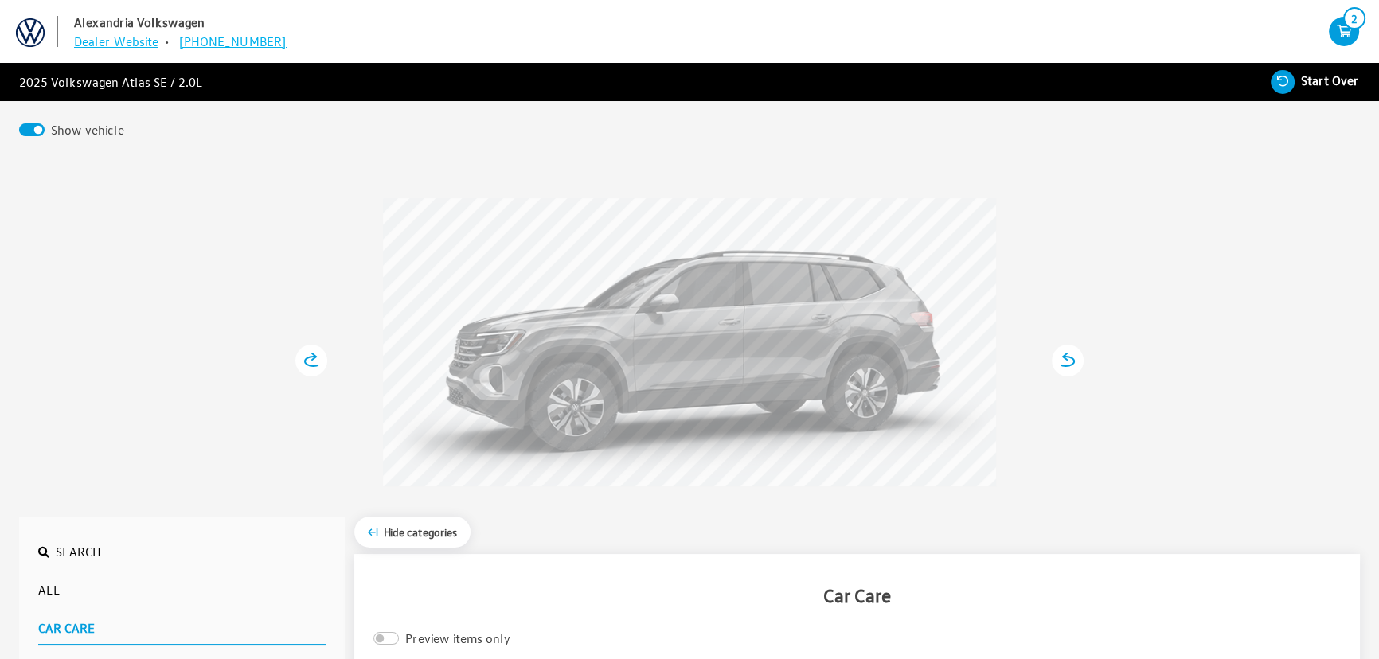
click at [1344, 37] on icon "your cart" at bounding box center [1344, 31] width 30 height 13
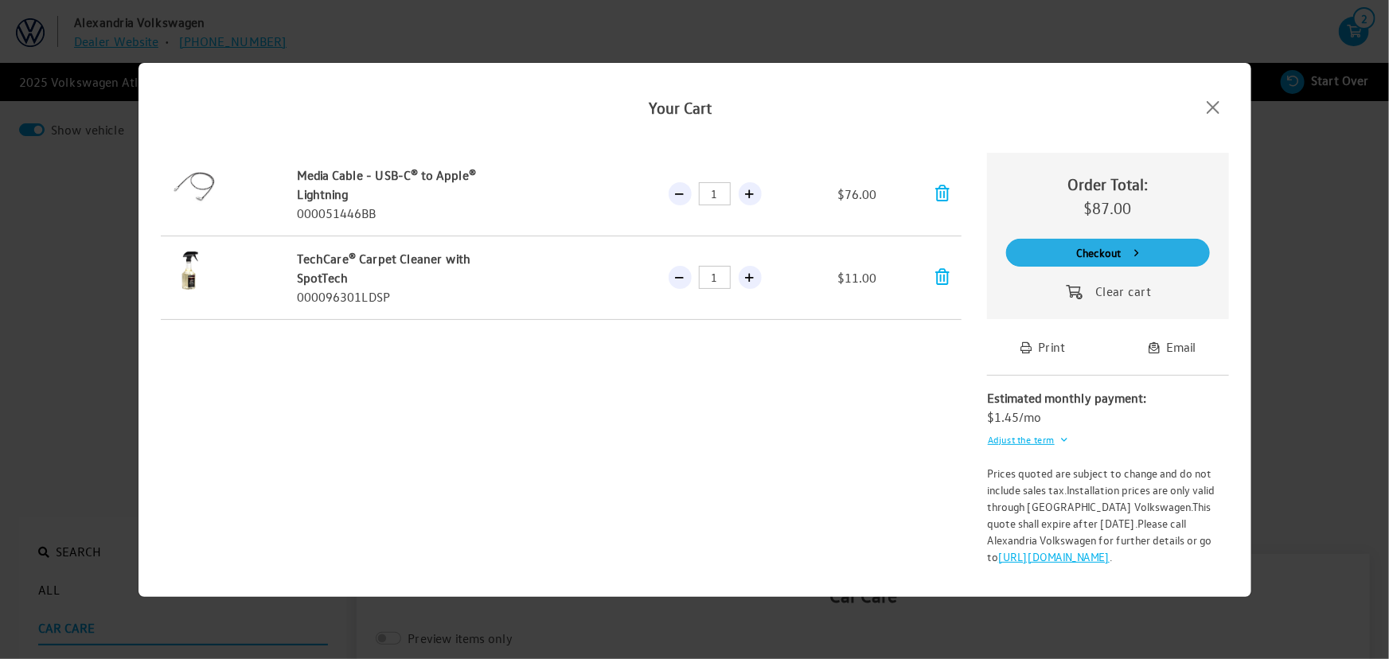
click at [1079, 264] on button "Checkout" at bounding box center [1108, 253] width 204 height 28
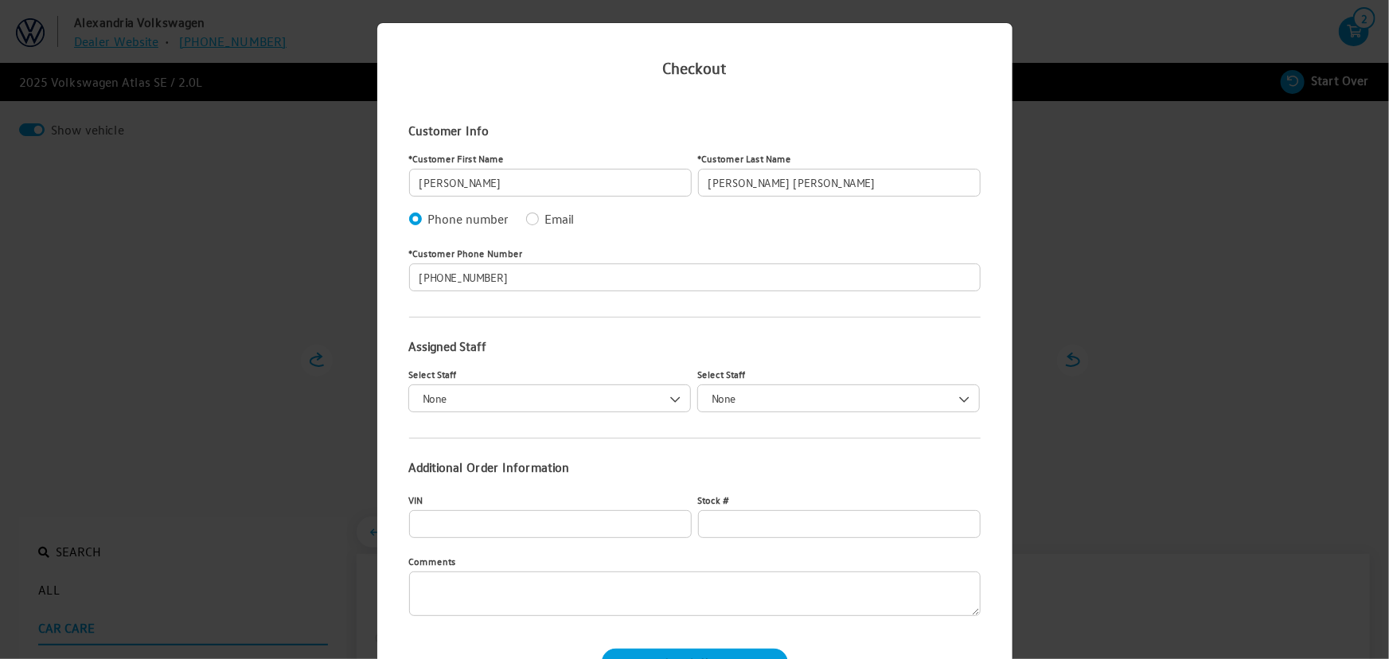
scroll to position [72, 0]
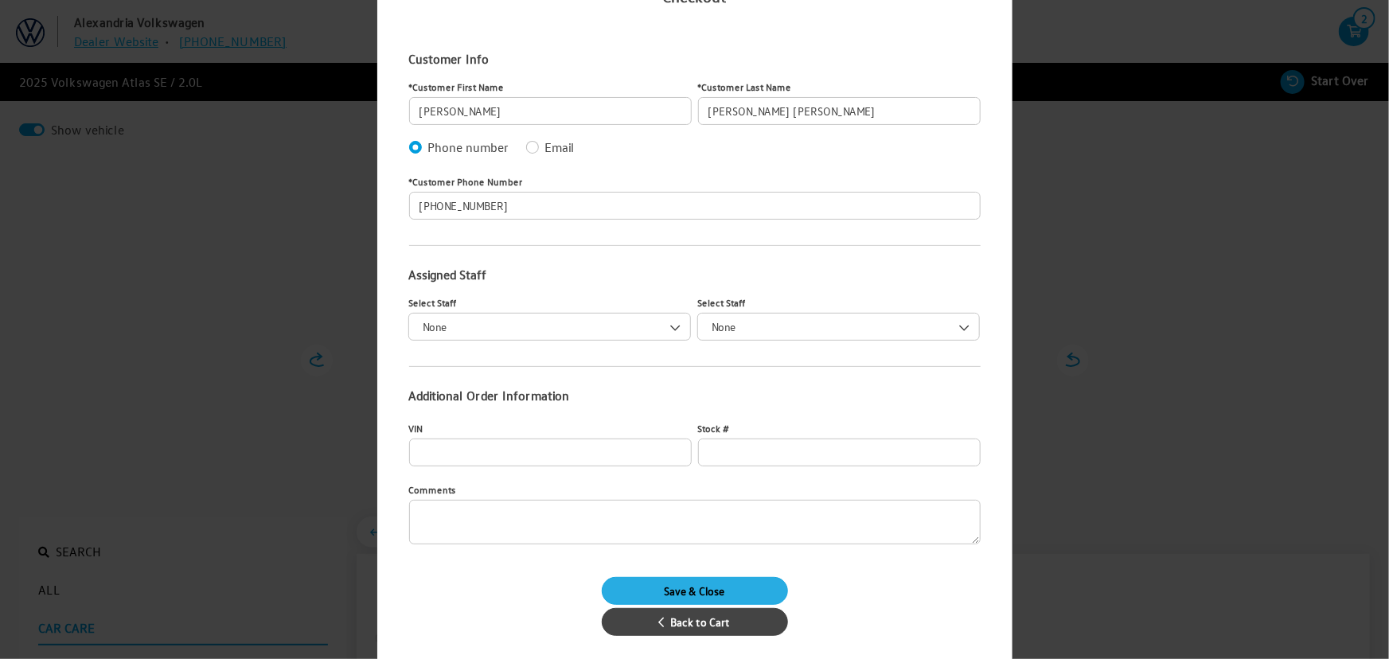
click at [740, 599] on button "Save & Close" at bounding box center [695, 591] width 186 height 28
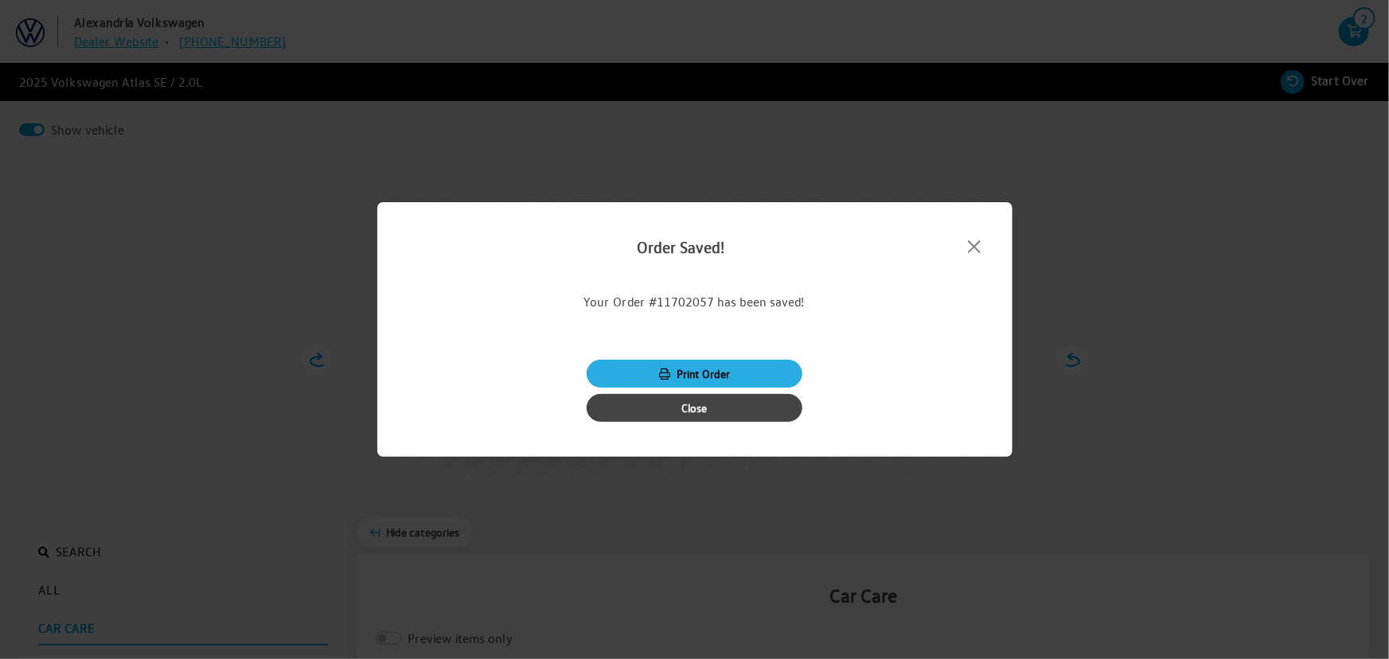
click at [695, 365] on button "Print Order" at bounding box center [695, 374] width 217 height 28
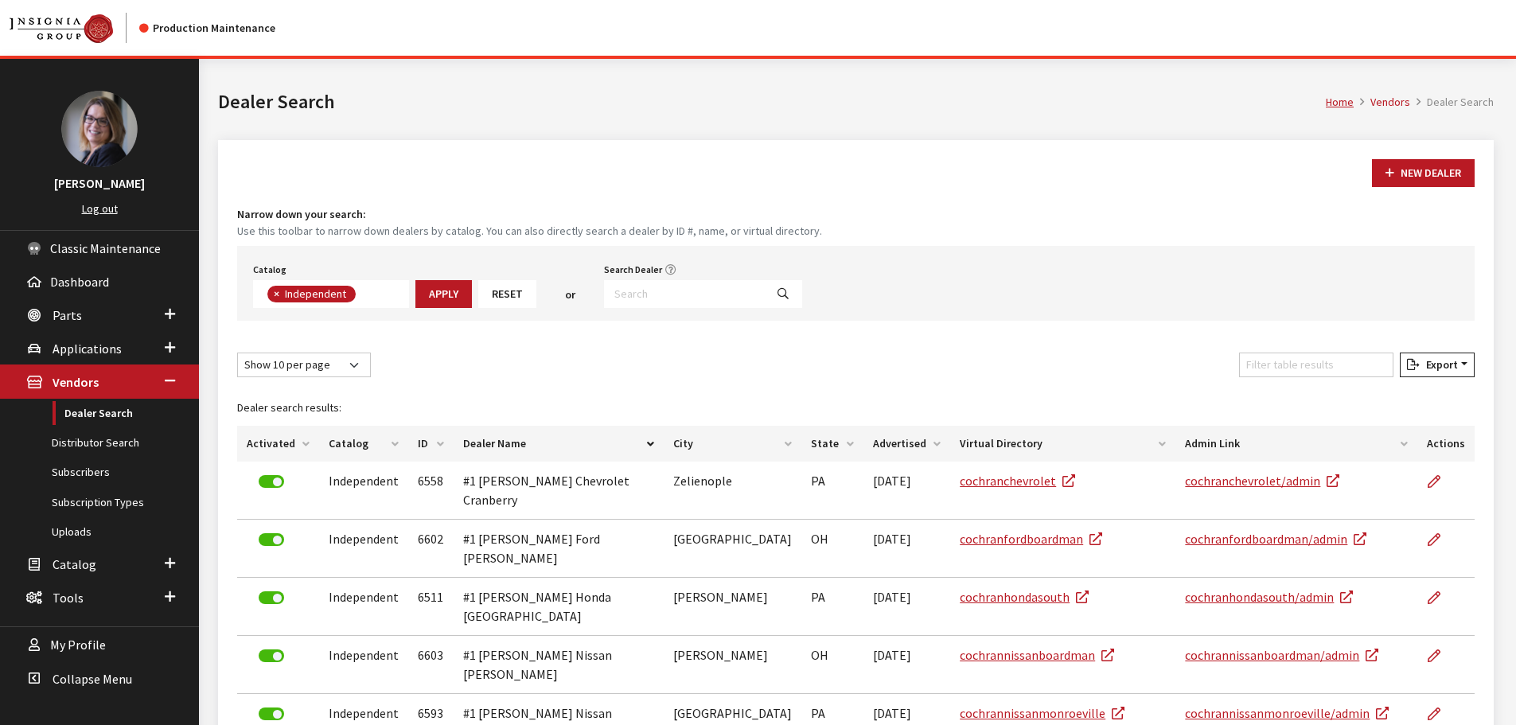
scroll to position [116, 0]
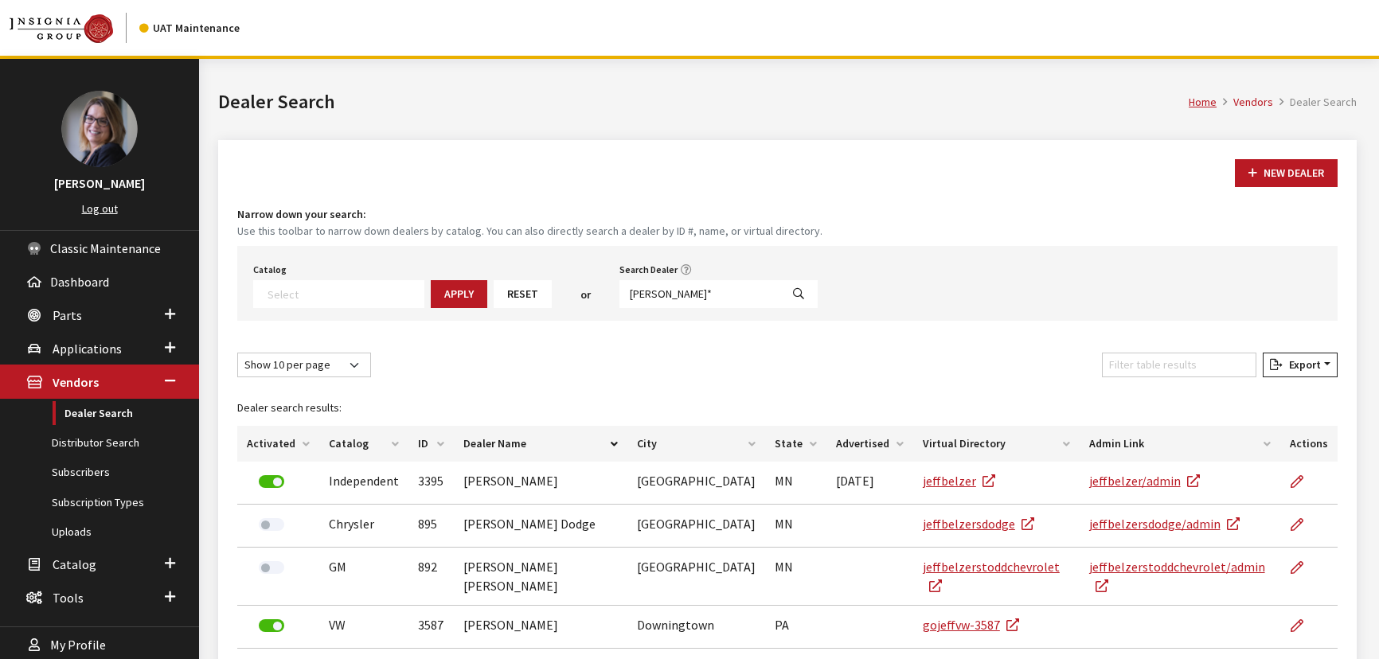
select select
